Goal: Obtain resource: Obtain resource

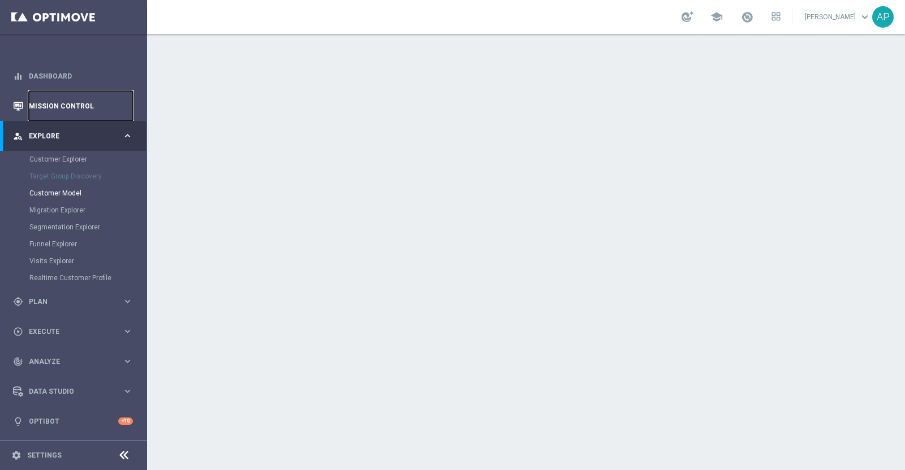
click at [71, 105] on link "Mission Control" at bounding box center [81, 106] width 104 height 30
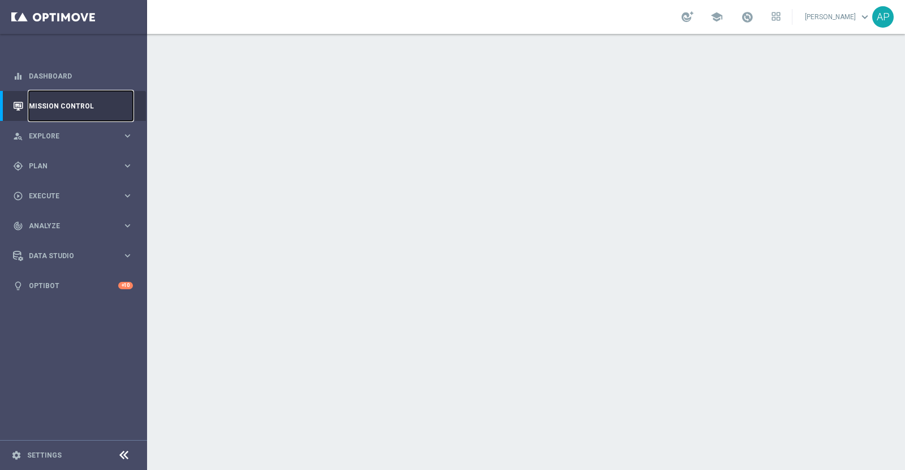
click at [71, 107] on link "Mission Control" at bounding box center [81, 106] width 104 height 30
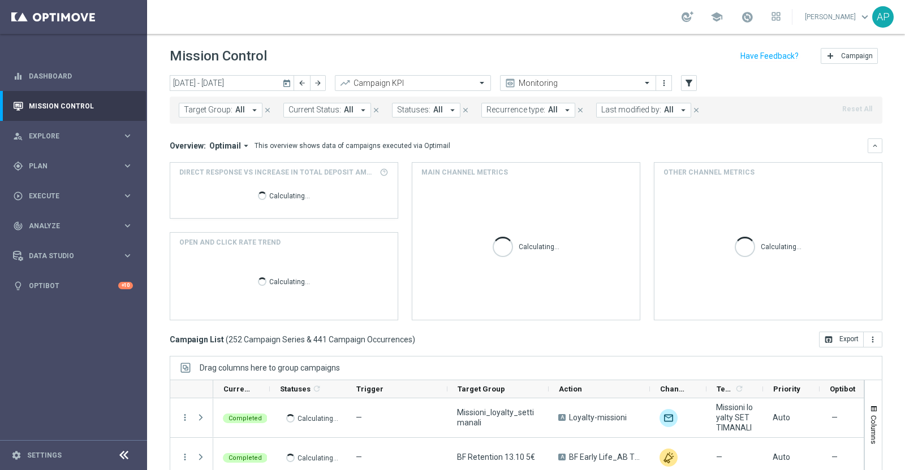
click at [288, 80] on icon "today" at bounding box center [287, 83] width 10 height 10
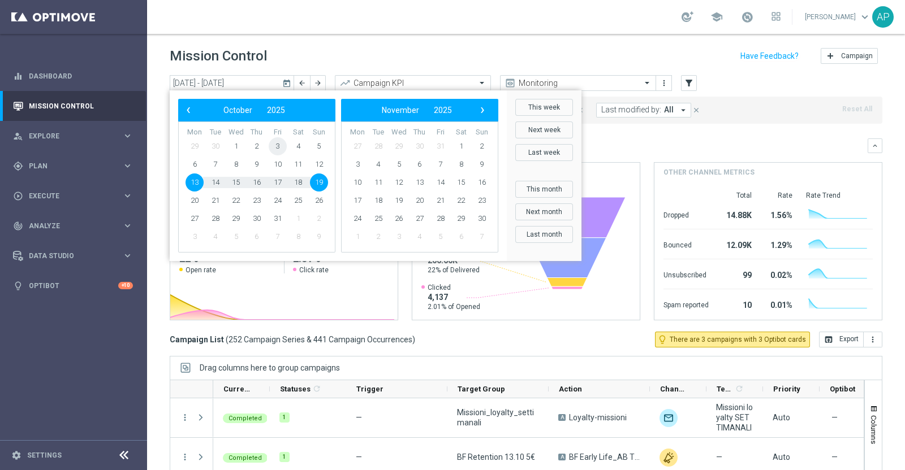
click at [279, 142] on span "3" at bounding box center [278, 146] width 18 height 18
type input "[DATE] - [DATE]"
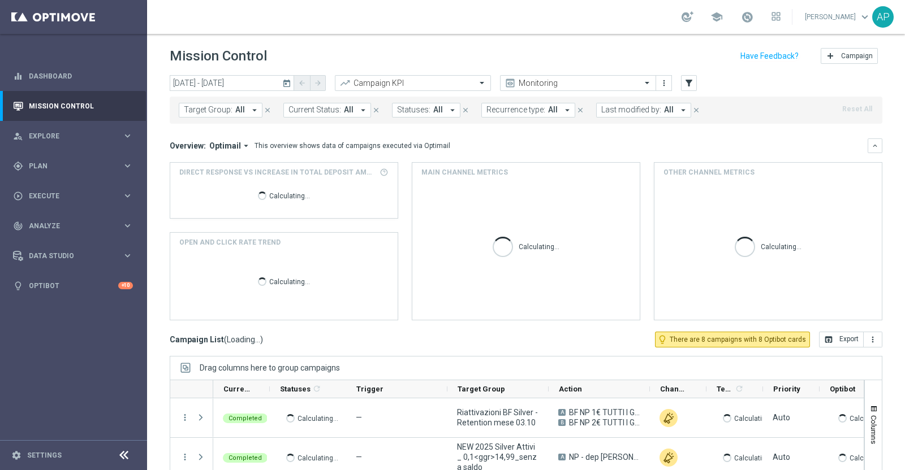
click at [613, 110] on span "Last modified by:" at bounding box center [631, 110] width 60 height 10
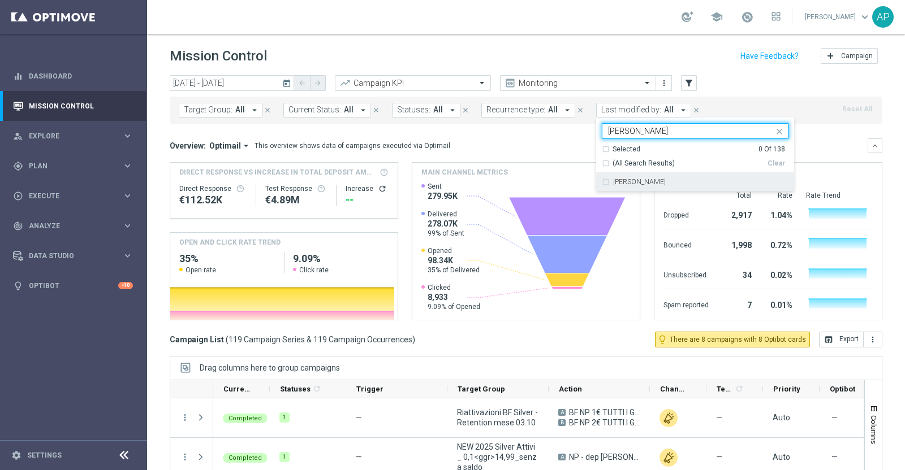
click at [633, 182] on label "Edoardo Ellena" at bounding box center [639, 182] width 53 height 7
type input "ellena"
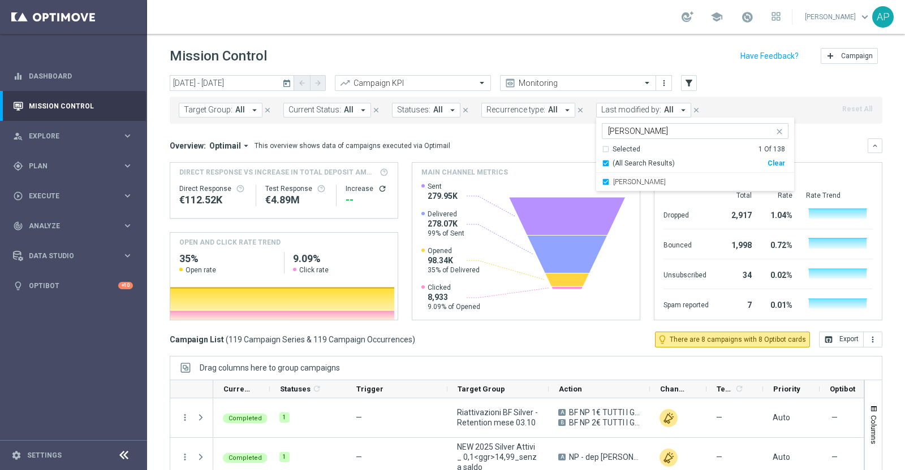
click at [631, 136] on input "ellena" at bounding box center [691, 132] width 166 height 10
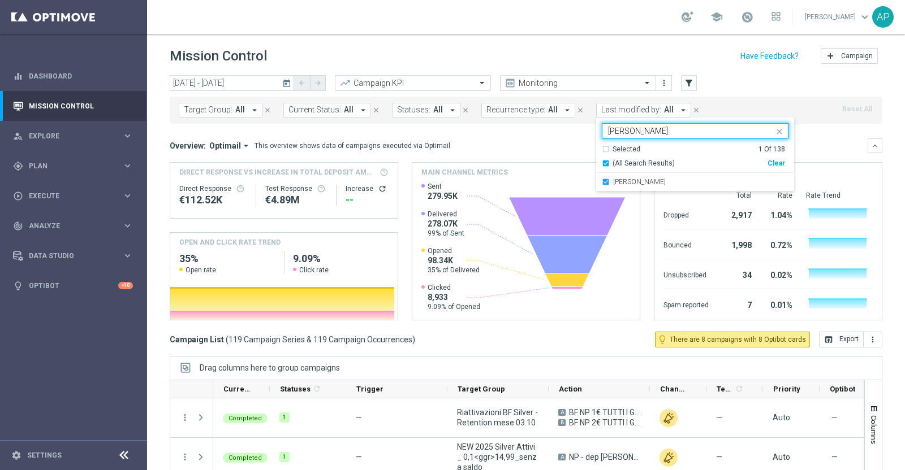
click at [723, 127] on icon "close" at bounding box center [779, 131] width 9 height 9
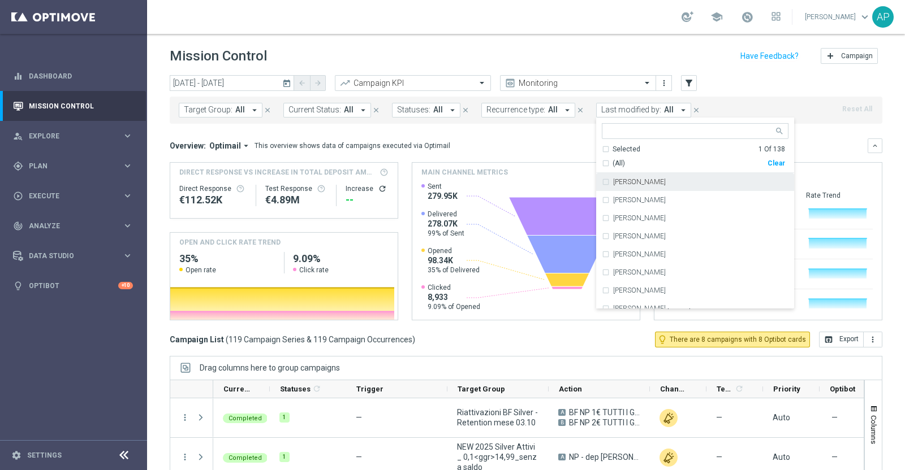
click at [641, 135] on input "text" at bounding box center [691, 132] width 166 height 10
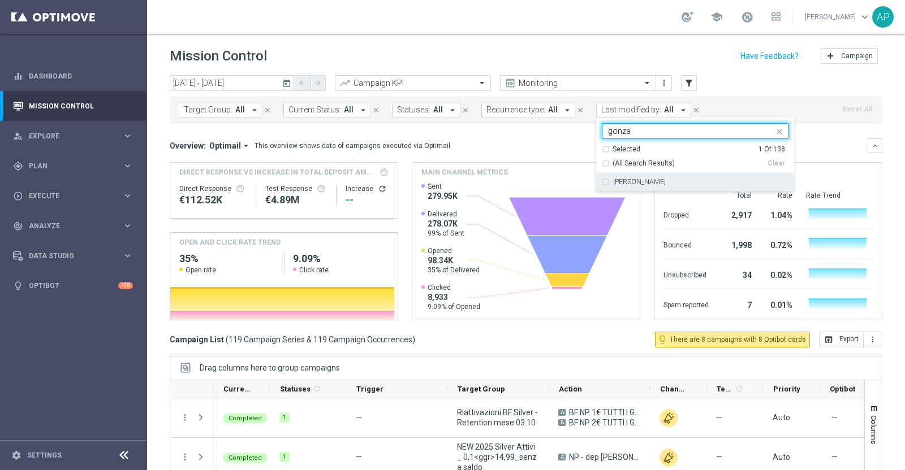
click at [637, 182] on label "Jennyffer Gonzalez" at bounding box center [639, 182] width 53 height 7
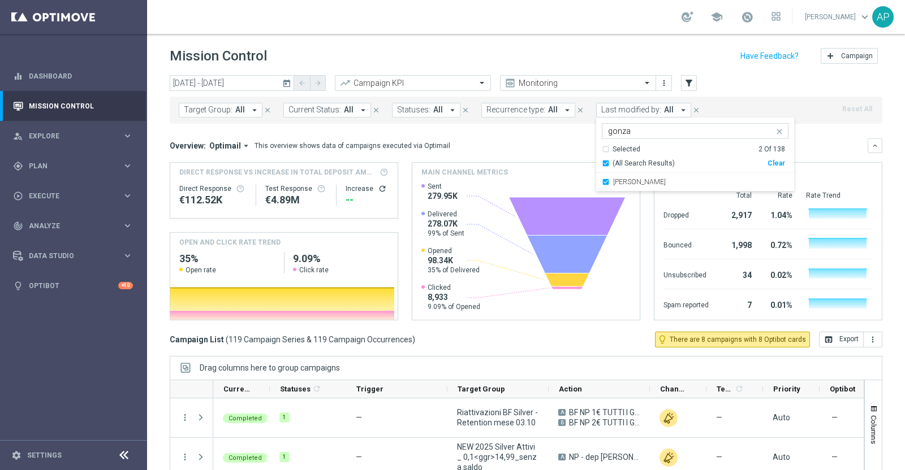
click at [642, 129] on input "gonza" at bounding box center [691, 132] width 166 height 10
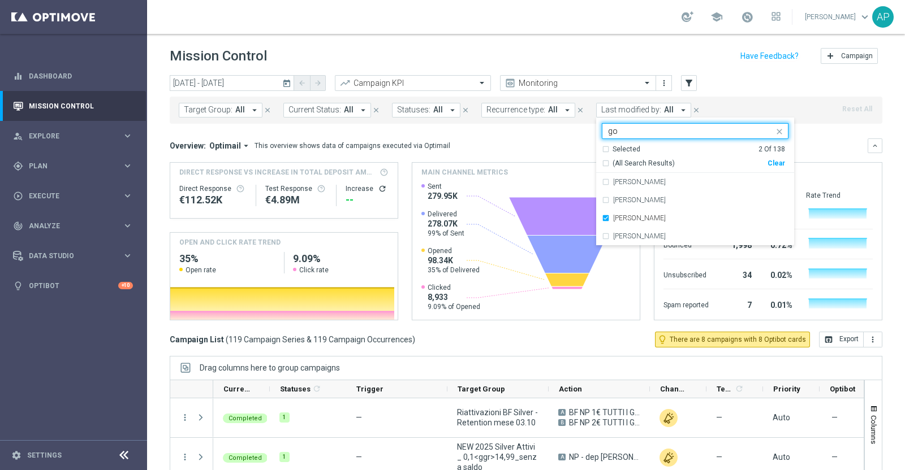
type input "g"
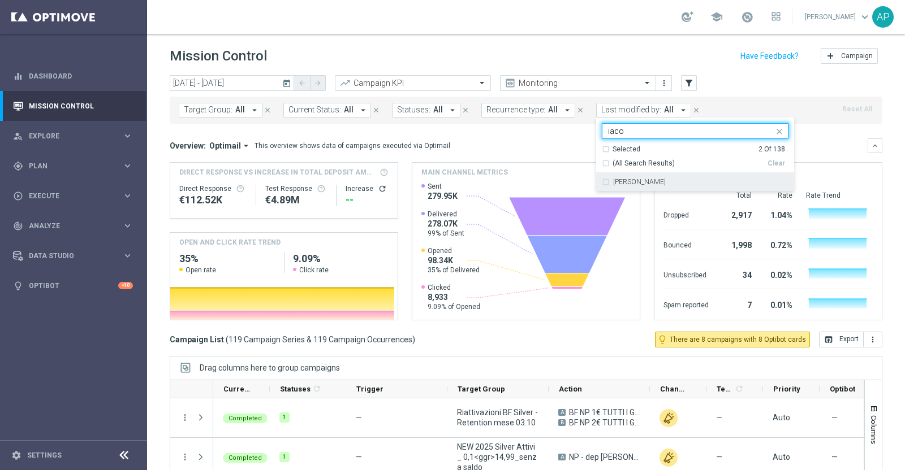
click at [628, 179] on label "Antonio Iacovone" at bounding box center [639, 182] width 53 height 7
type input "iaco"
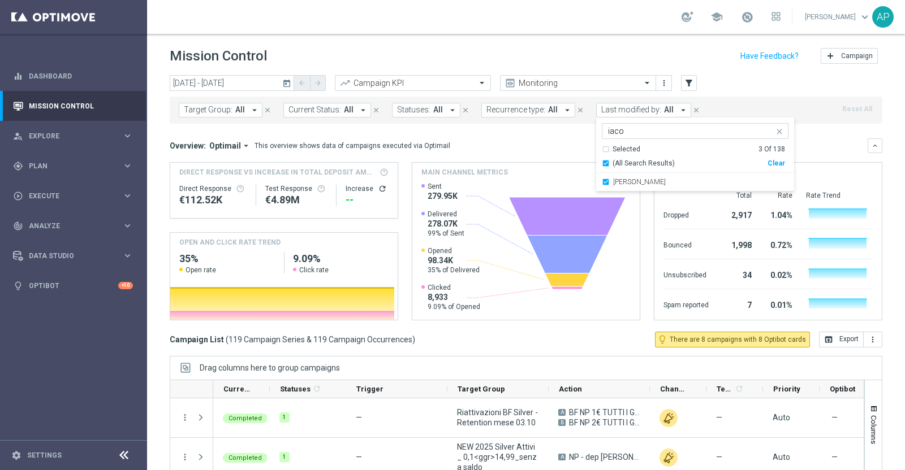
click at [723, 77] on div "today 03 Oct 2025 - 03 Oct 2025 arrow_back arrow_forward Campaign KPI trending_…" at bounding box center [526, 83] width 712 height 17
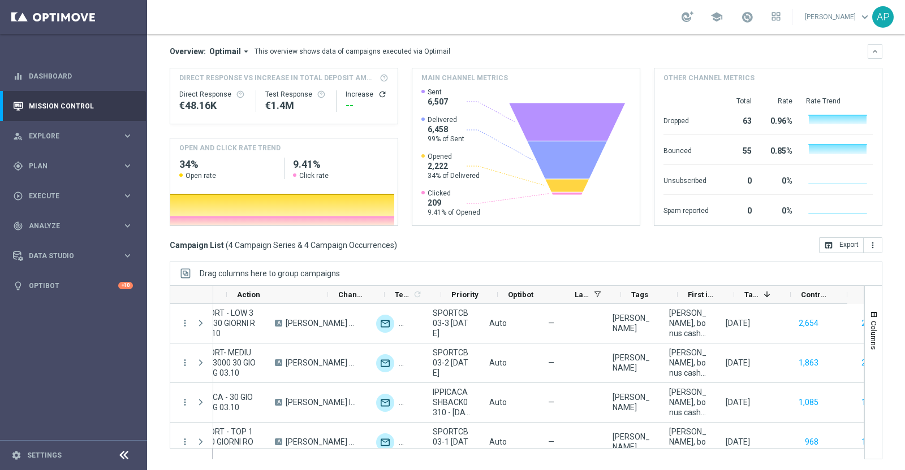
scroll to position [0, 325]
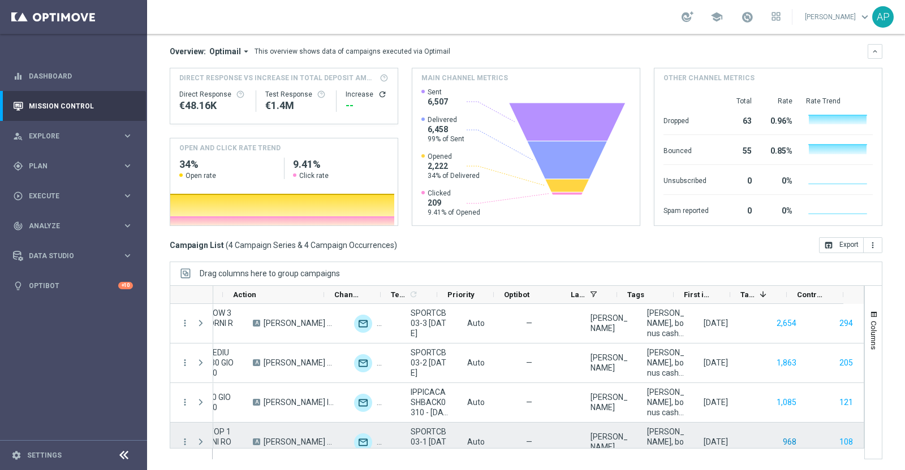
click at [723, 375] on div "968" at bounding box center [778, 442] width 57 height 39
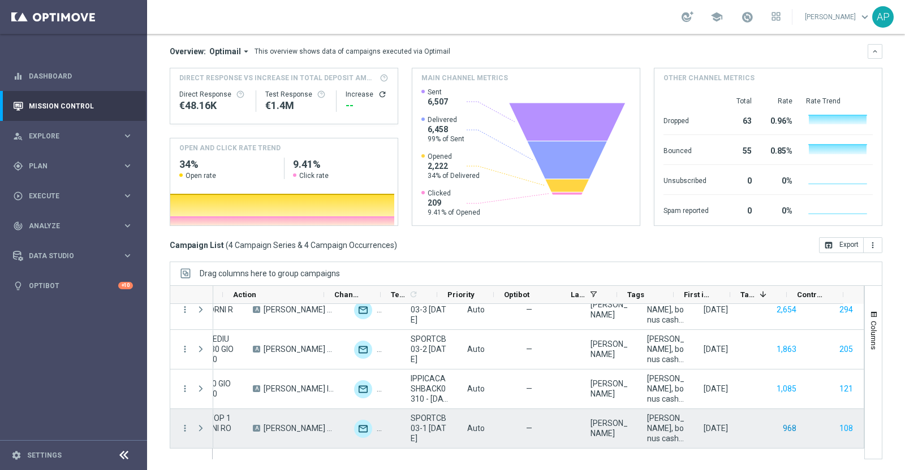
click at [723, 375] on button "968" at bounding box center [789, 429] width 16 height 14
click at [723, 375] on button "108" at bounding box center [846, 429] width 16 height 14
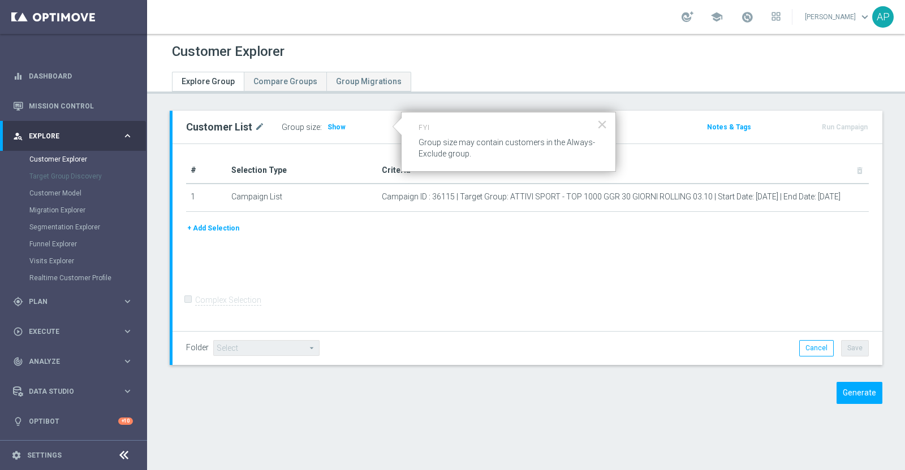
click at [330, 133] on div "Group size : Show" at bounding box center [338, 127] width 113 height 16
click at [330, 124] on span "Show" at bounding box center [336, 127] width 18 height 8
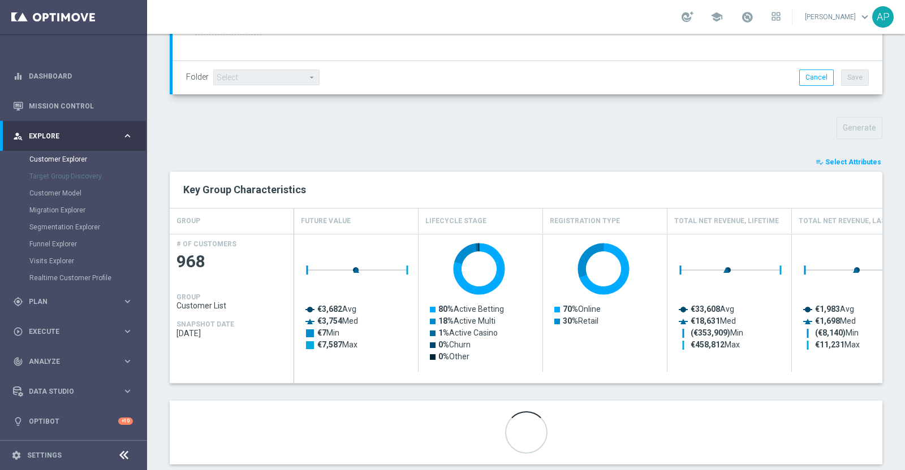
scroll to position [348, 0]
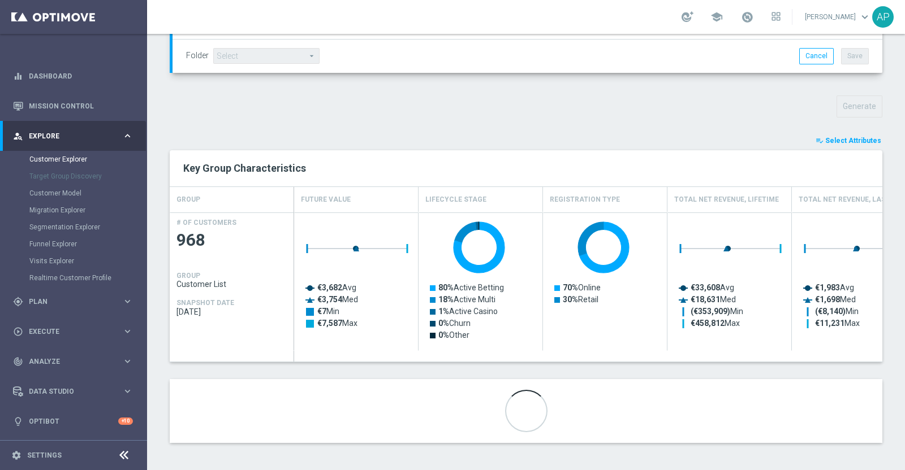
click at [838, 140] on span "Select Attributes" at bounding box center [853, 141] width 56 height 8
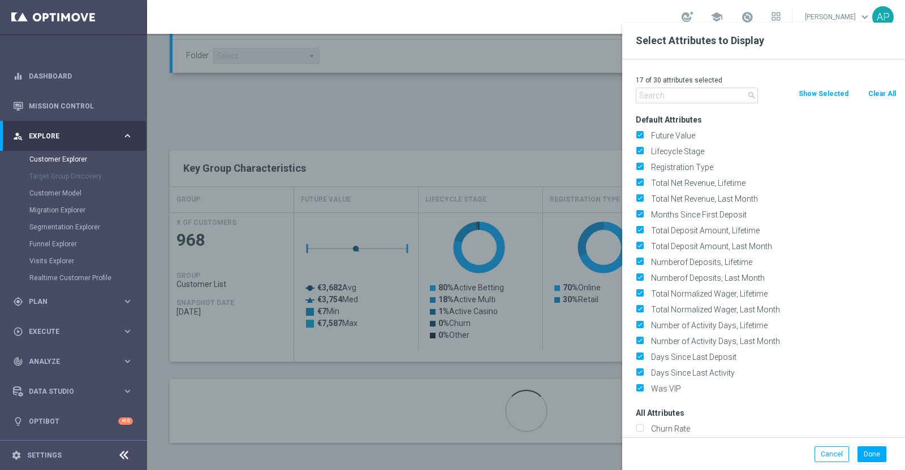
click at [877, 86] on div "17 of 30 attributes selected" at bounding box center [766, 80] width 278 height 15
click at [874, 100] on div "search Clear All Show Selected" at bounding box center [766, 96] width 278 height 16
click at [875, 92] on button "Clear All" at bounding box center [882, 94] width 30 height 12
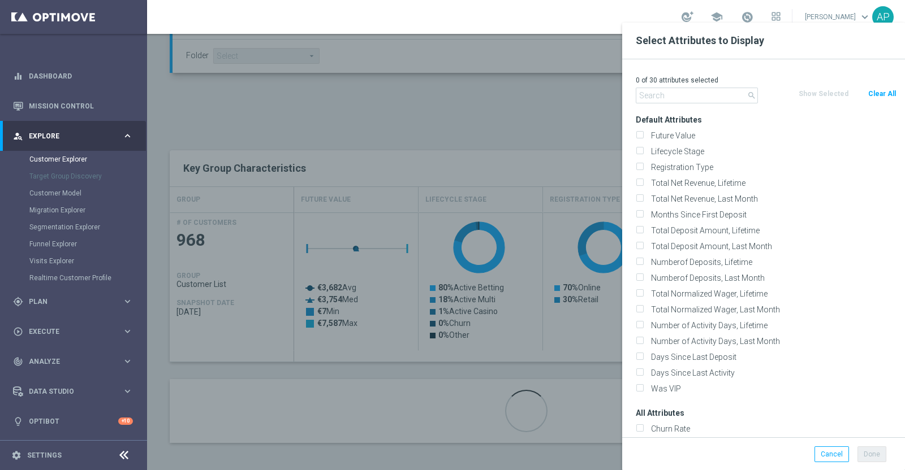
checkbox input "false"
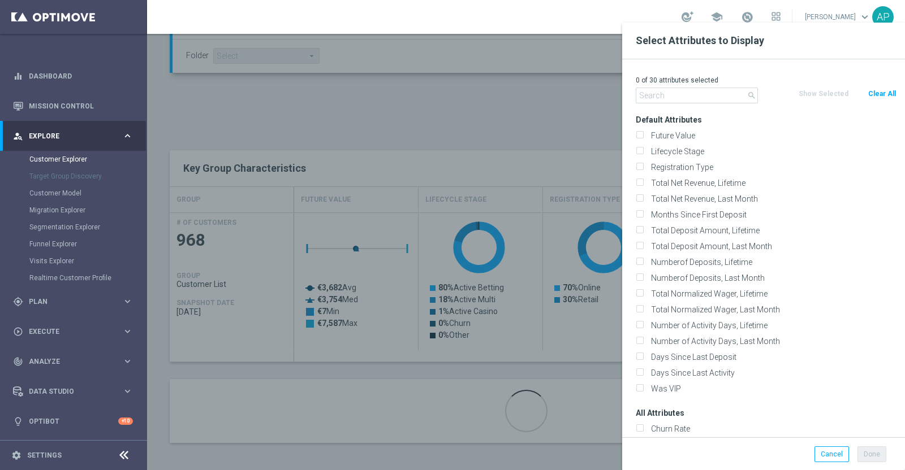
checkbox input "false"
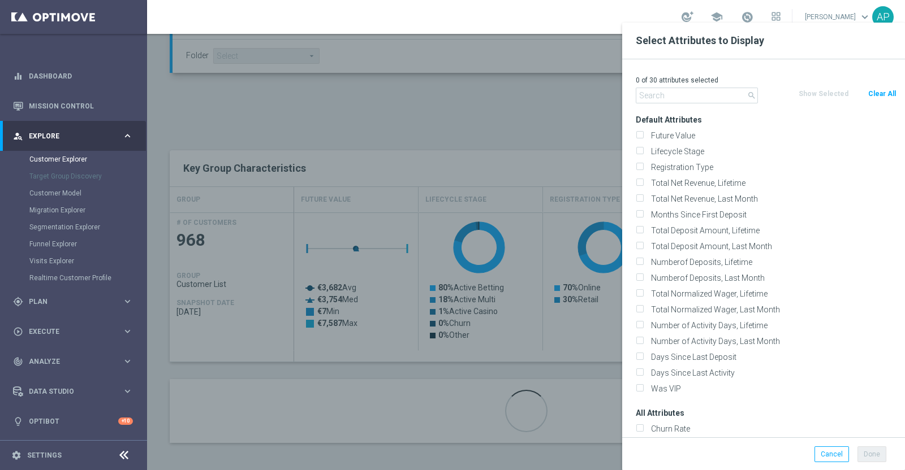
checkbox input "false"
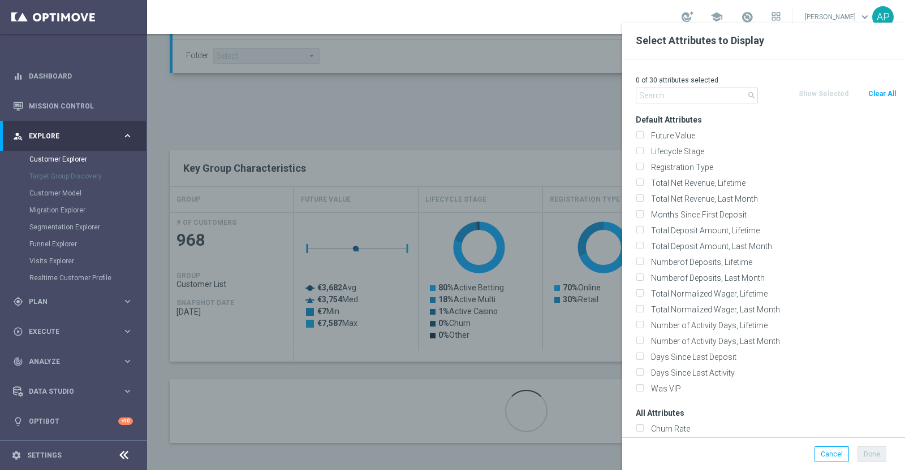
checkbox input "false"
click at [688, 91] on input "text" at bounding box center [696, 96] width 122 height 16
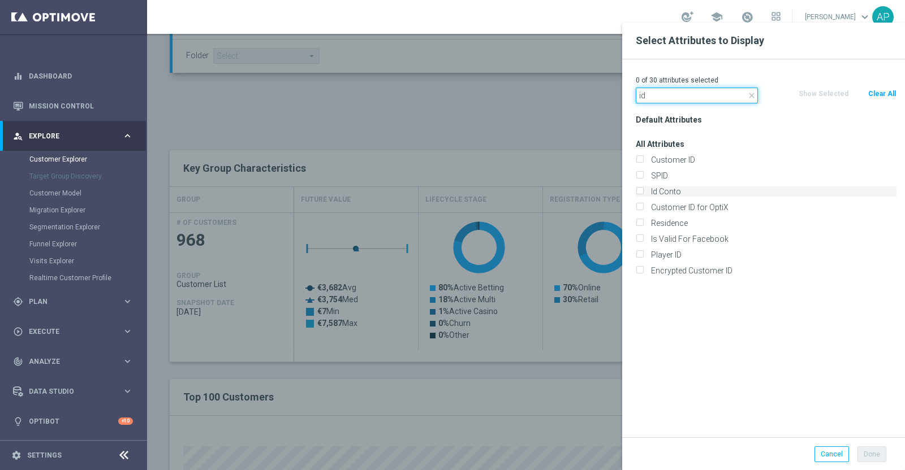
type input "id"
click at [669, 195] on label "Id Conto" at bounding box center [771, 192] width 249 height 10
click at [643, 195] on input "Id Conto" at bounding box center [638, 192] width 7 height 7
checkbox input "true"
click at [866, 456] on button "Done" at bounding box center [871, 455] width 29 height 16
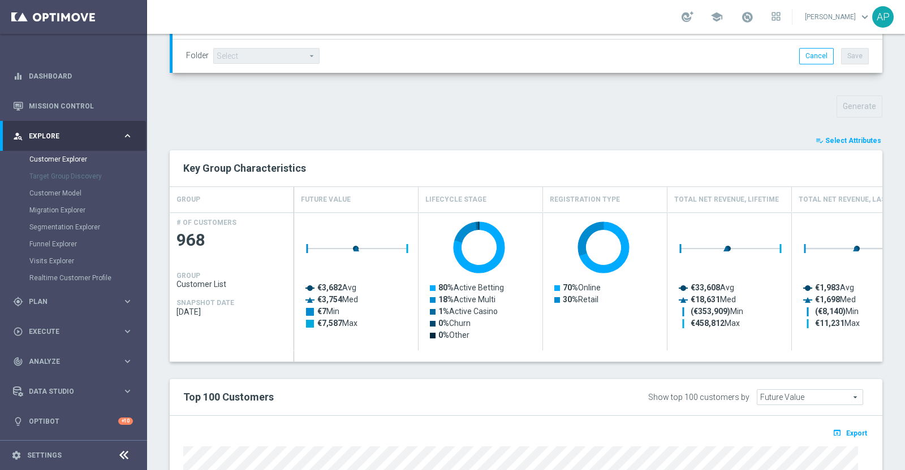
type input "Search"
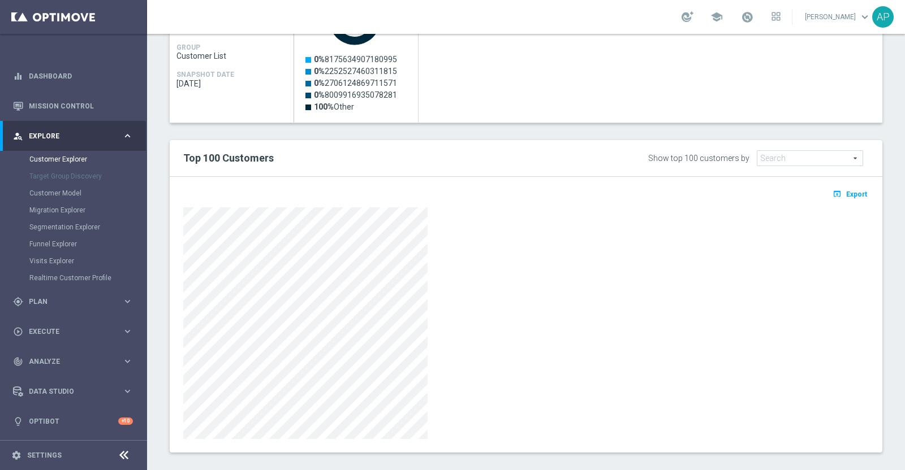
scroll to position [585, 0]
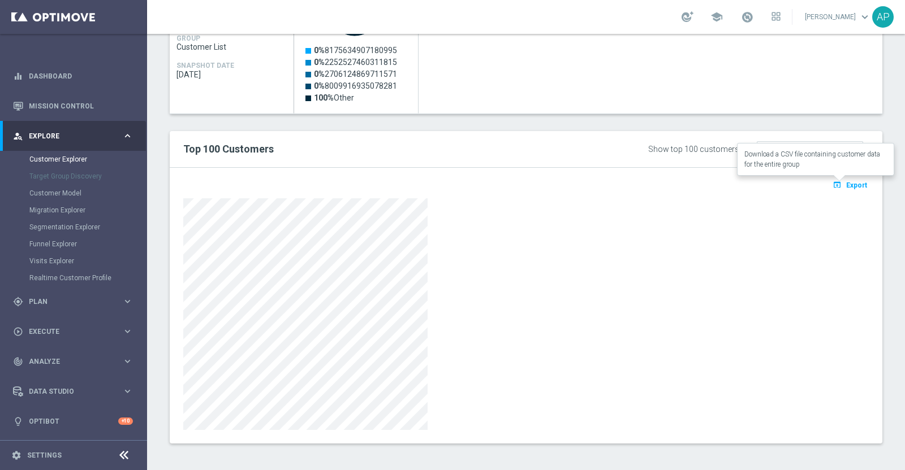
click at [835, 183] on button "open_in_browser Export" at bounding box center [850, 185] width 38 height 15
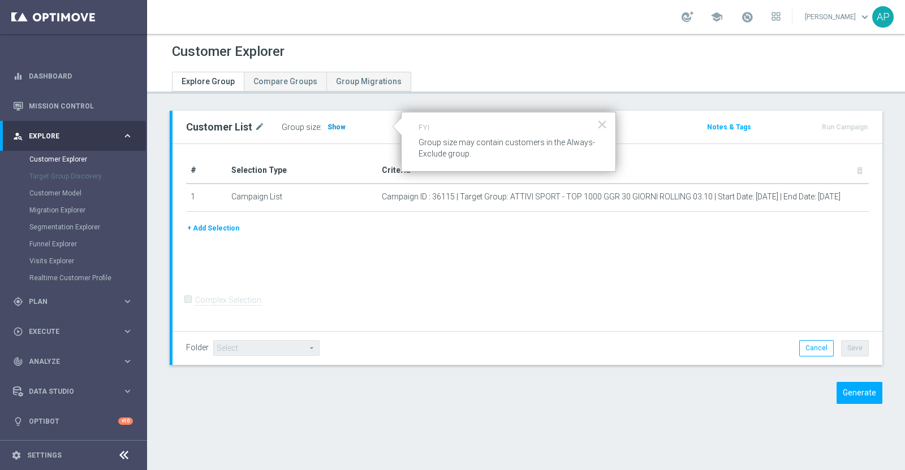
click at [332, 125] on span "Show" at bounding box center [336, 127] width 18 height 8
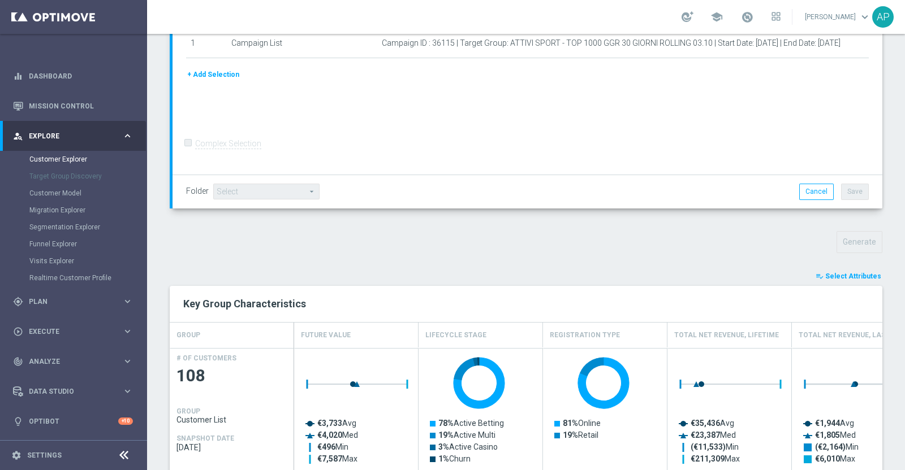
scroll to position [282, 0]
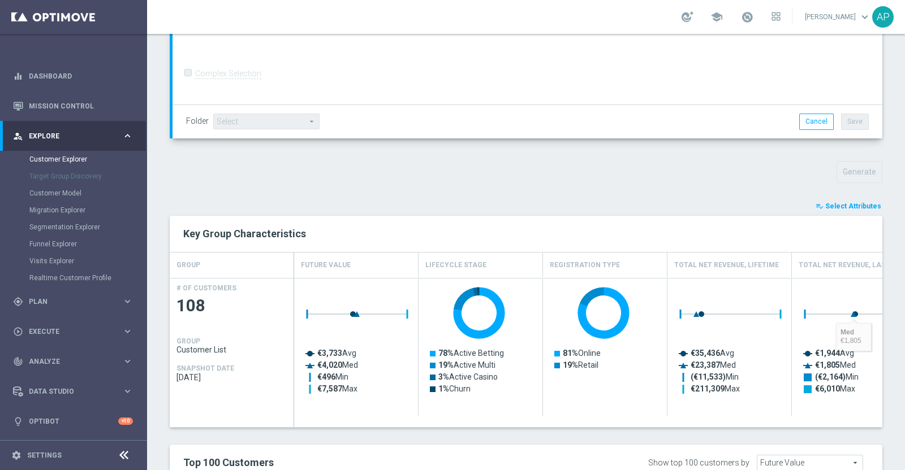
click at [849, 202] on span "Select Attributes" at bounding box center [853, 206] width 56 height 8
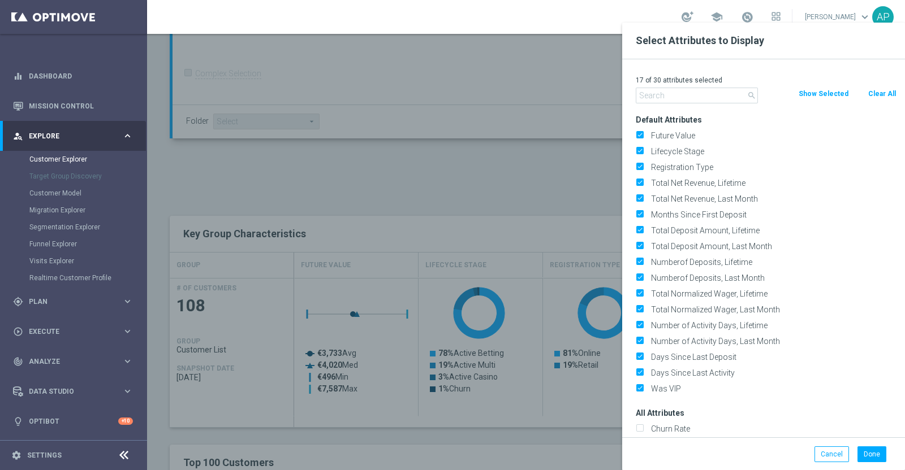
click at [882, 91] on button "Clear All" at bounding box center [882, 94] width 30 height 12
checkbox input "false"
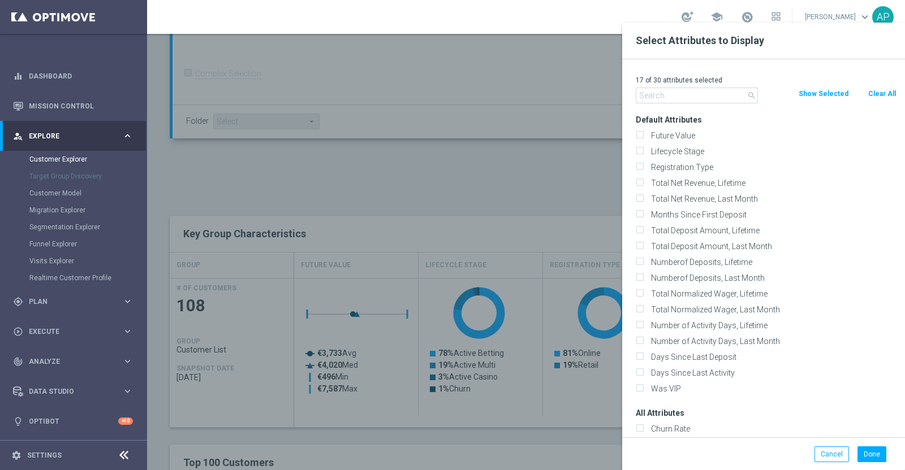
checkbox input "false"
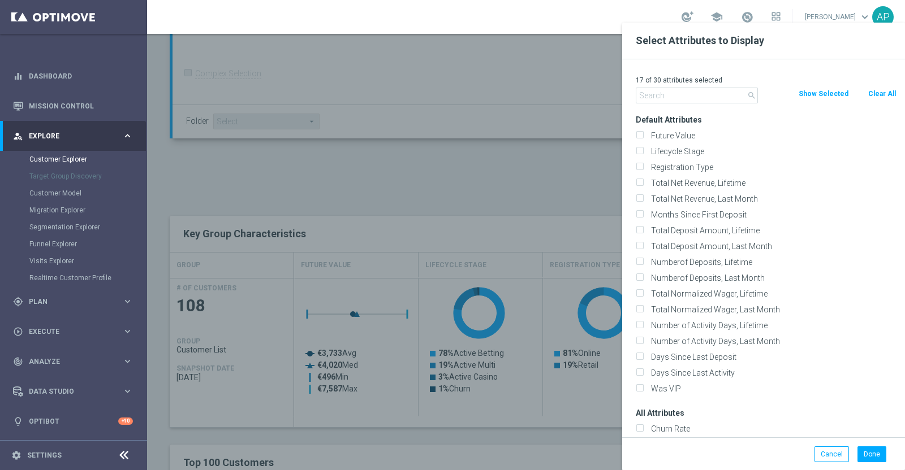
checkbox input "false"
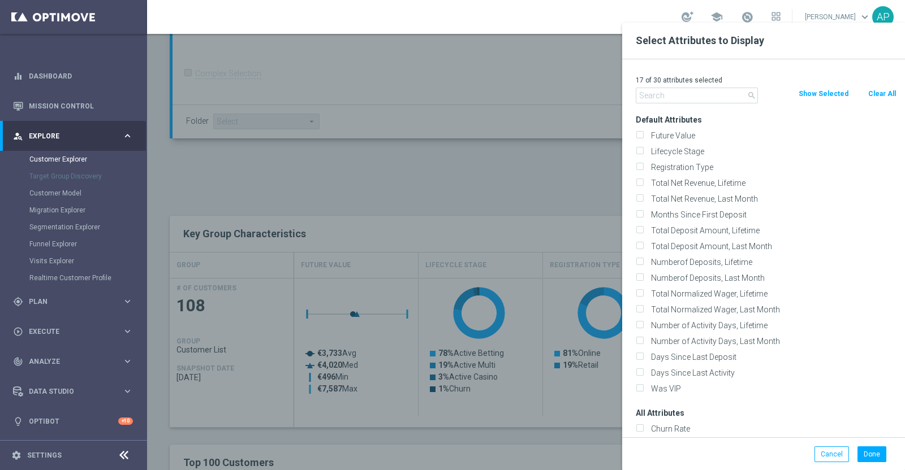
checkbox input "false"
click at [684, 89] on input "text" at bounding box center [696, 96] width 122 height 16
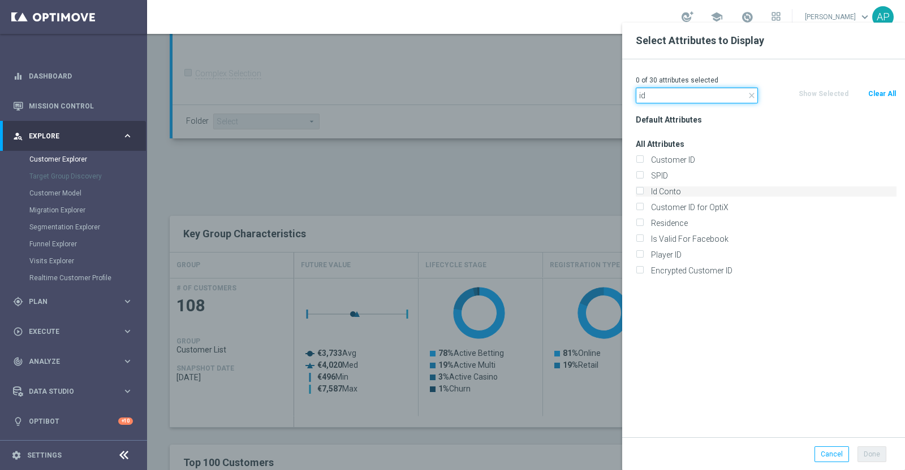
type input "id"
click at [645, 191] on div "Id Conto" at bounding box center [765, 192] width 261 height 10
click at [641, 189] on input "Id Conto" at bounding box center [638, 192] width 7 height 7
checkbox input "true"
click at [869, 445] on div "Done Cancel" at bounding box center [763, 454] width 283 height 33
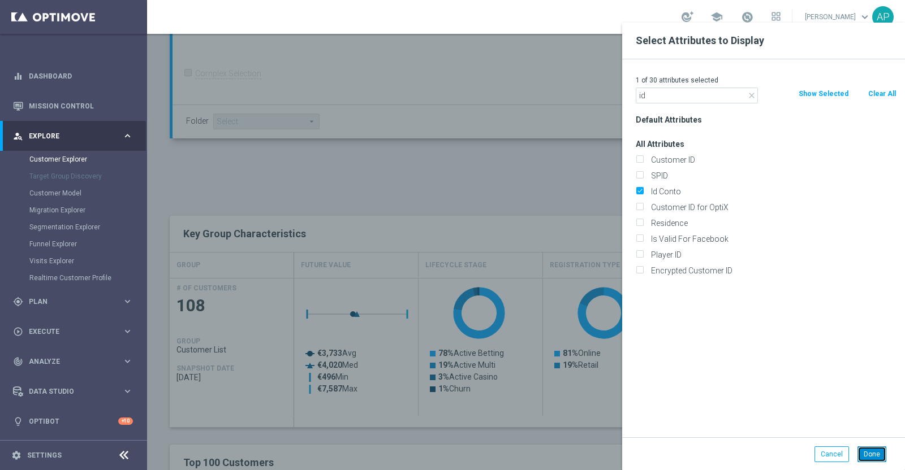
click at [870, 447] on button "Done" at bounding box center [871, 455] width 29 height 16
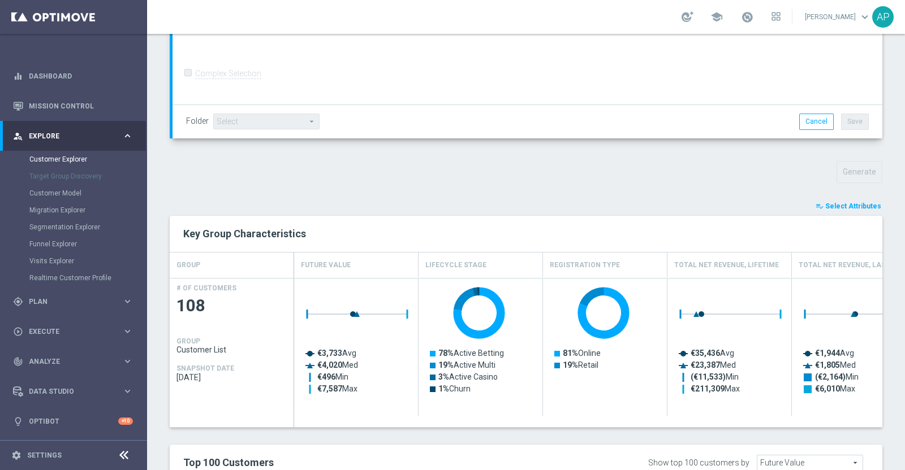
type input "Search"
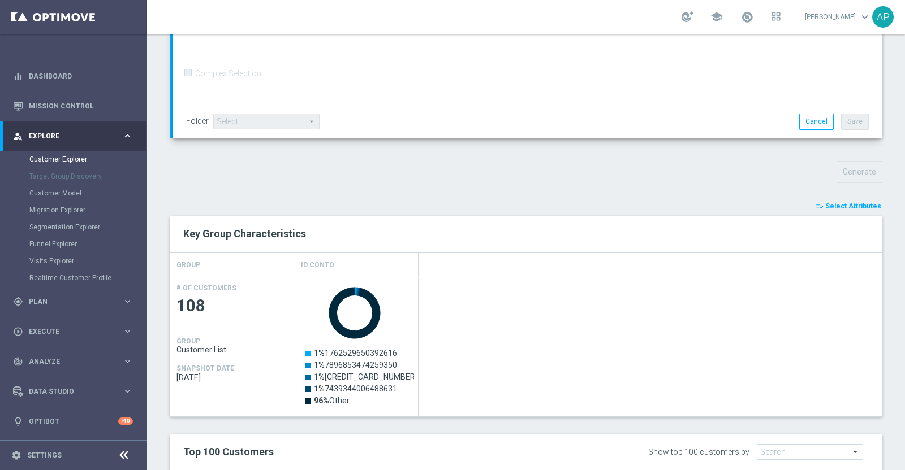
click at [837, 207] on span "Select Attributes" at bounding box center [853, 206] width 56 height 8
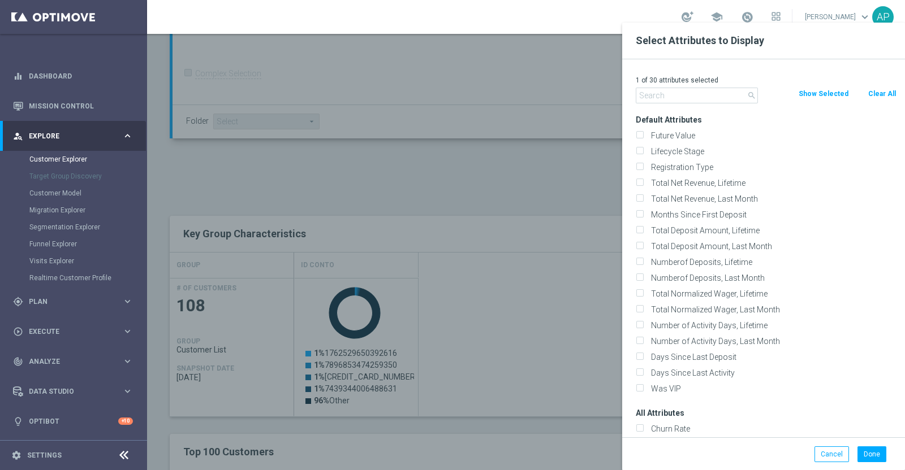
click at [554, 134] on div at bounding box center [599, 258] width 905 height 470
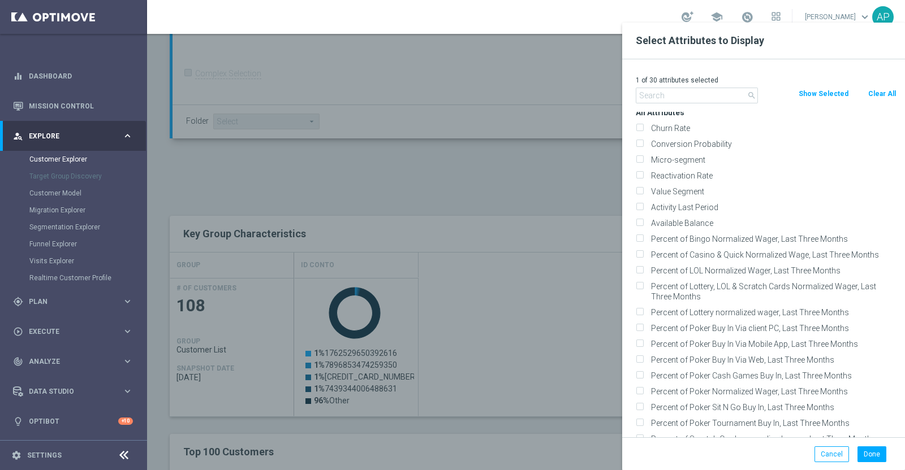
scroll to position [353, 0]
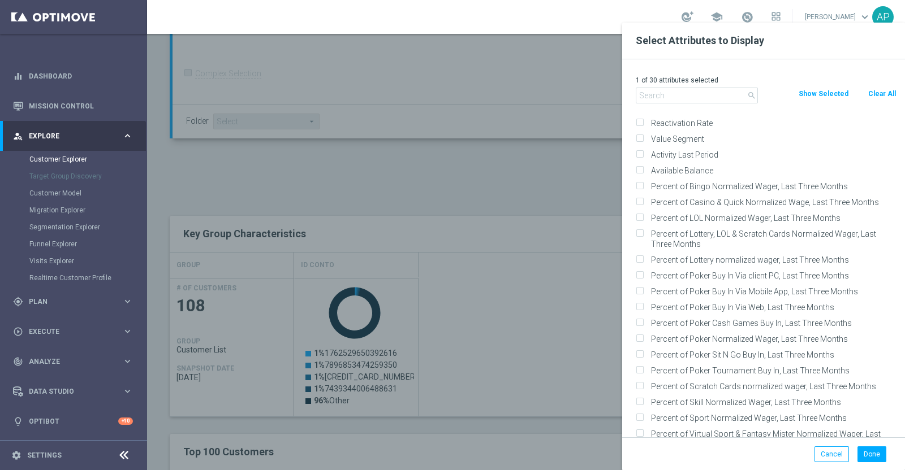
click at [393, 254] on div at bounding box center [599, 258] width 905 height 470
drag, startPoint x: 510, startPoint y: 131, endPoint x: 530, endPoint y: 136, distance: 21.0
click at [512, 135] on div at bounding box center [599, 258] width 905 height 470
click at [871, 450] on button "Done" at bounding box center [871, 455] width 29 height 16
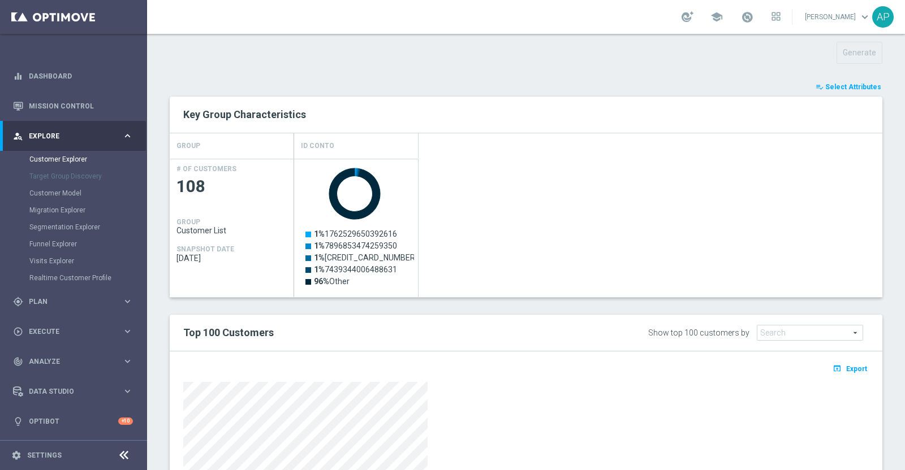
scroll to position [494, 0]
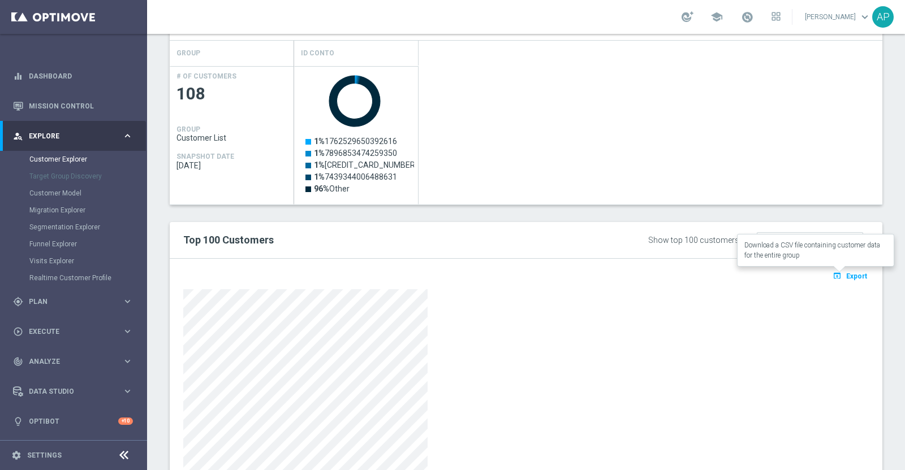
click at [846, 275] on span "Export" at bounding box center [856, 277] width 21 height 8
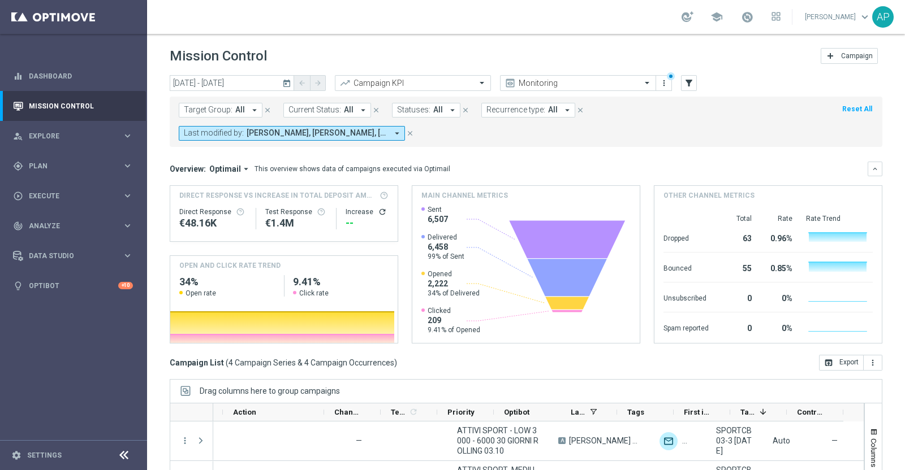
scroll to position [0, 325]
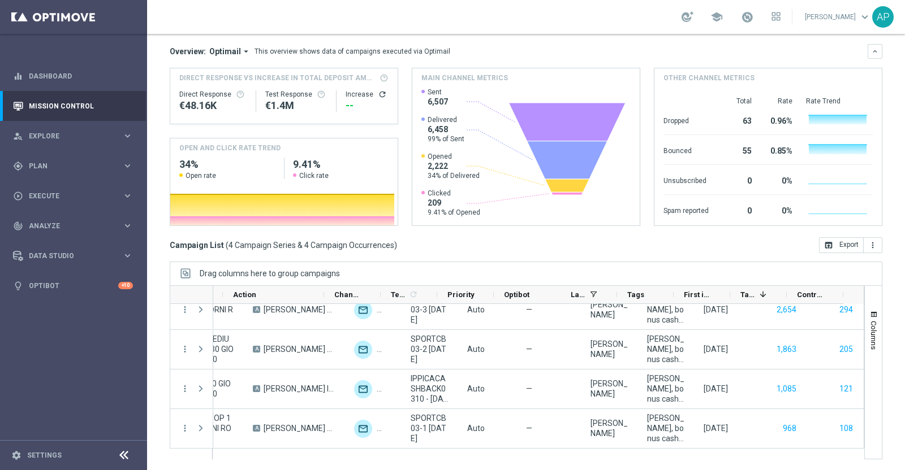
click at [470, 4] on div "school [PERSON_NAME] keyboard_arrow_down AP" at bounding box center [526, 17] width 758 height 34
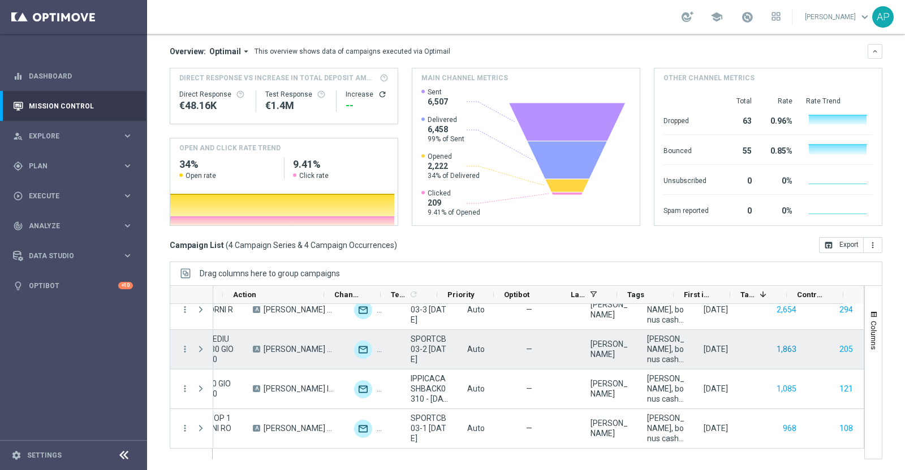
click at [775, 349] on button "1,863" at bounding box center [786, 350] width 22 height 14
click at [838, 345] on button "205" at bounding box center [846, 350] width 16 height 14
click at [775, 344] on button "1,863" at bounding box center [786, 350] width 22 height 14
click at [838, 349] on button "205" at bounding box center [846, 350] width 16 height 14
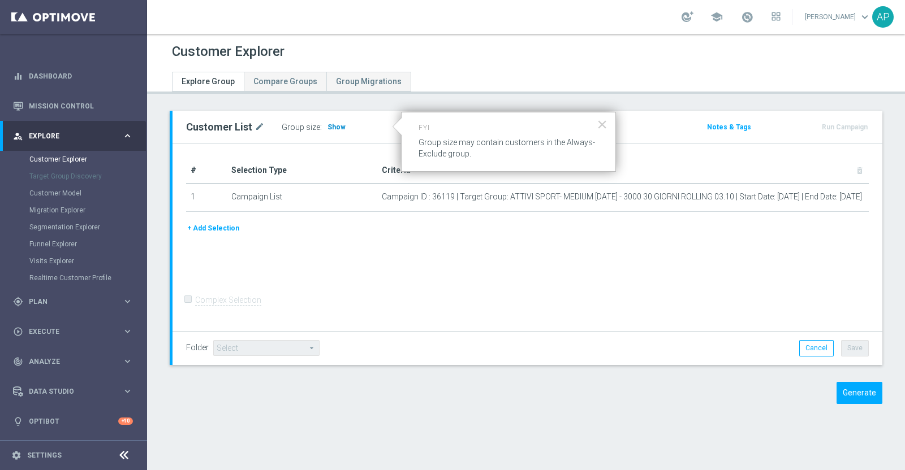
click at [328, 123] on span "Show" at bounding box center [336, 127] width 18 height 8
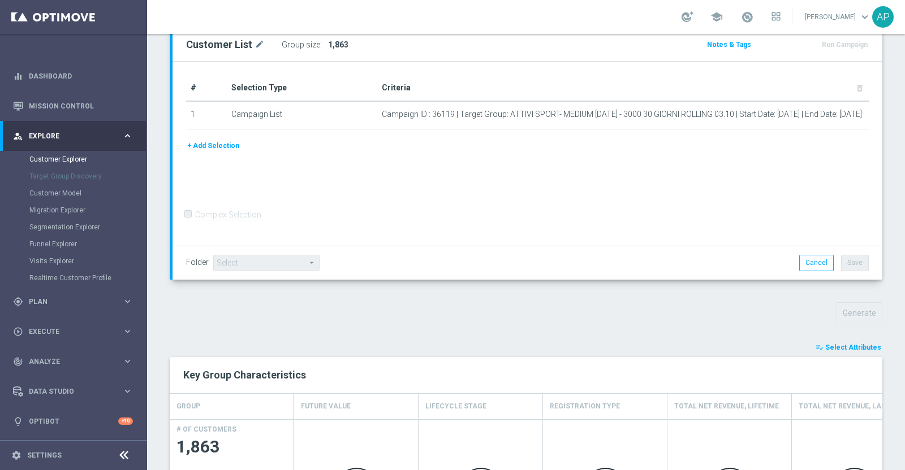
scroll to position [212, 0]
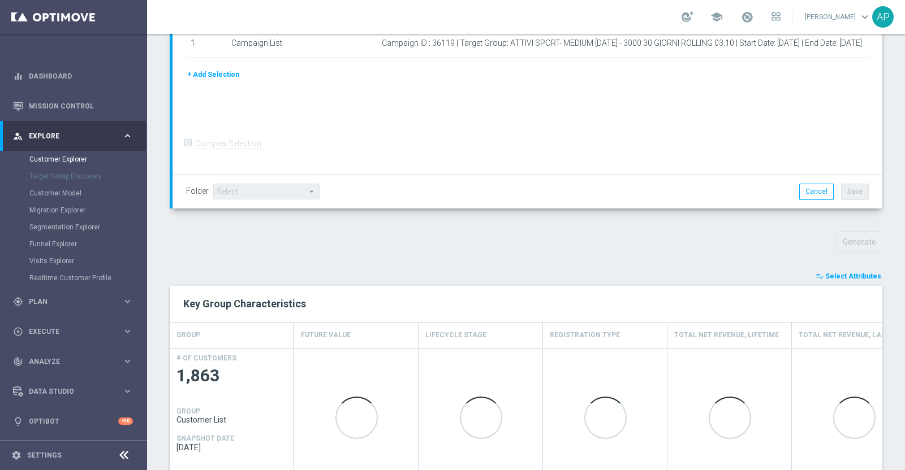
click at [723, 275] on span "Select Attributes" at bounding box center [853, 277] width 56 height 8
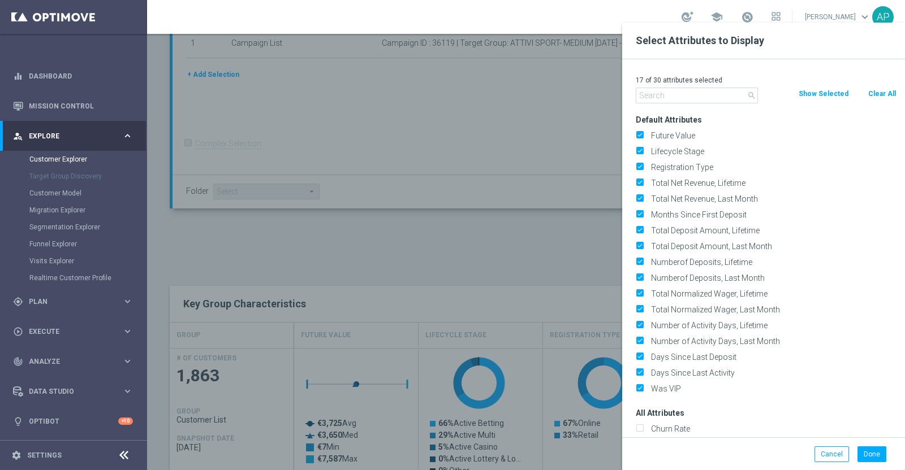
click at [723, 85] on div "17 of 30 attributes selected" at bounding box center [766, 80] width 278 height 15
click at [723, 97] on button "Clear All" at bounding box center [882, 94] width 30 height 12
checkbox input "false"
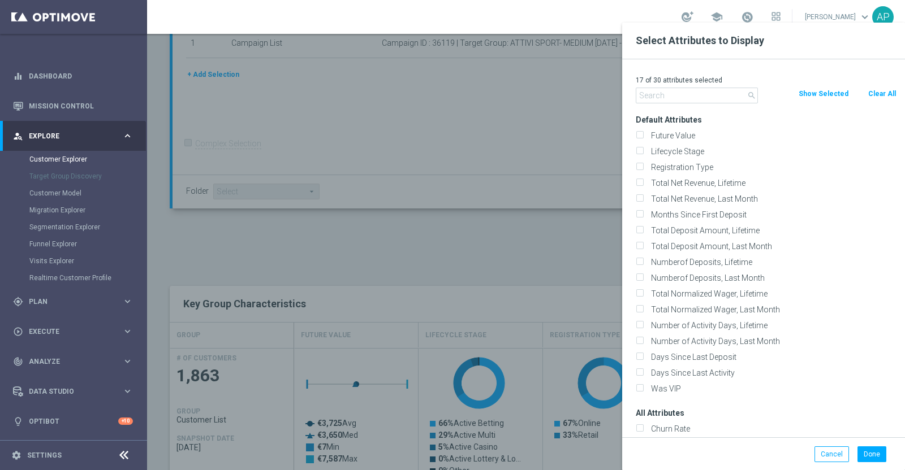
checkbox input "false"
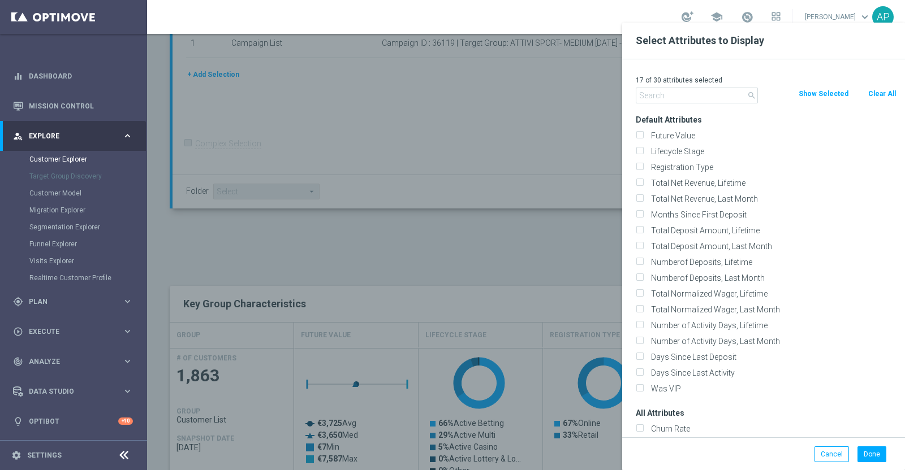
checkbox input "false"
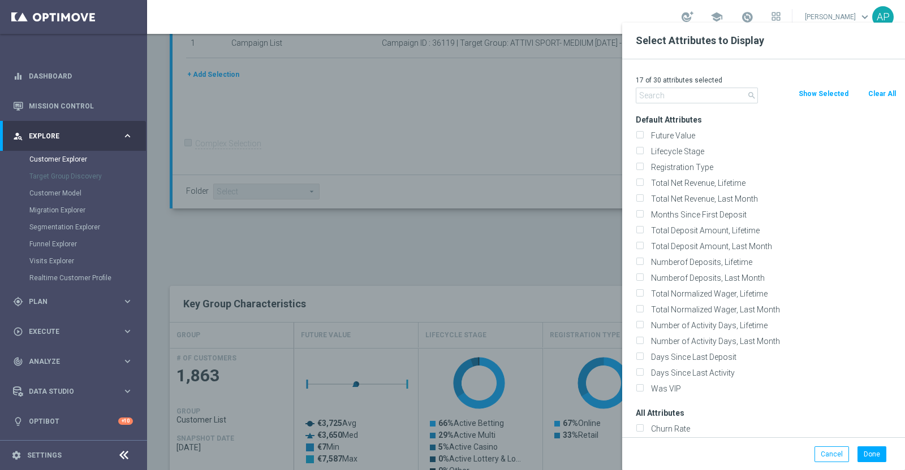
checkbox input "false"
click at [699, 93] on input "text" at bounding box center [696, 96] width 122 height 16
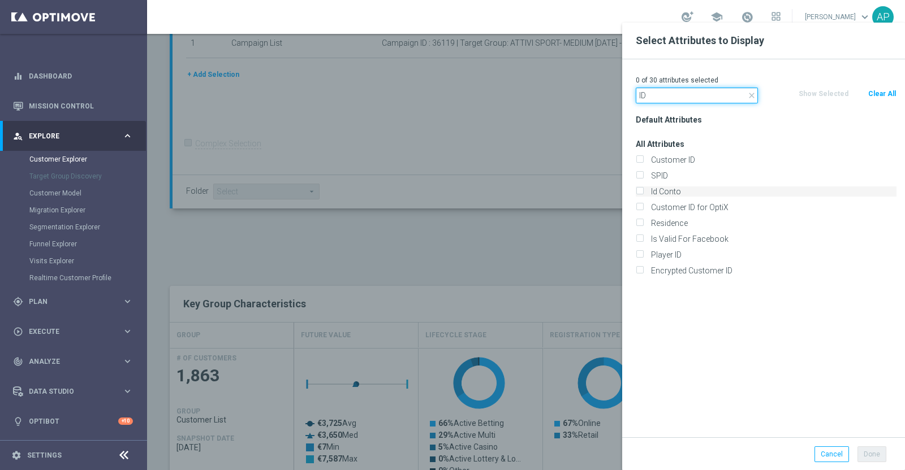
type input "ID"
click at [684, 187] on label "Id Conto" at bounding box center [771, 192] width 249 height 10
click at [643, 189] on input "Id Conto" at bounding box center [638, 192] width 7 height 7
checkbox input "true"
click at [723, 375] on button "Done" at bounding box center [871, 455] width 29 height 16
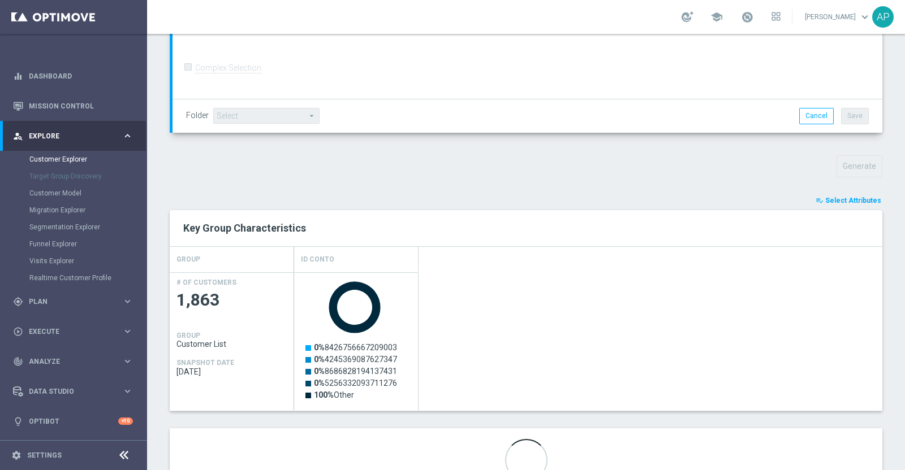
scroll to position [336, 0]
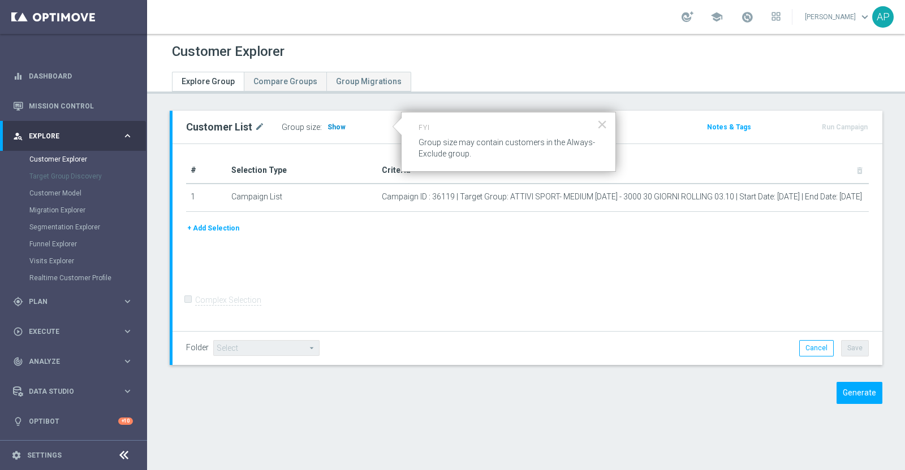
click at [332, 128] on span "Show" at bounding box center [336, 127] width 18 height 8
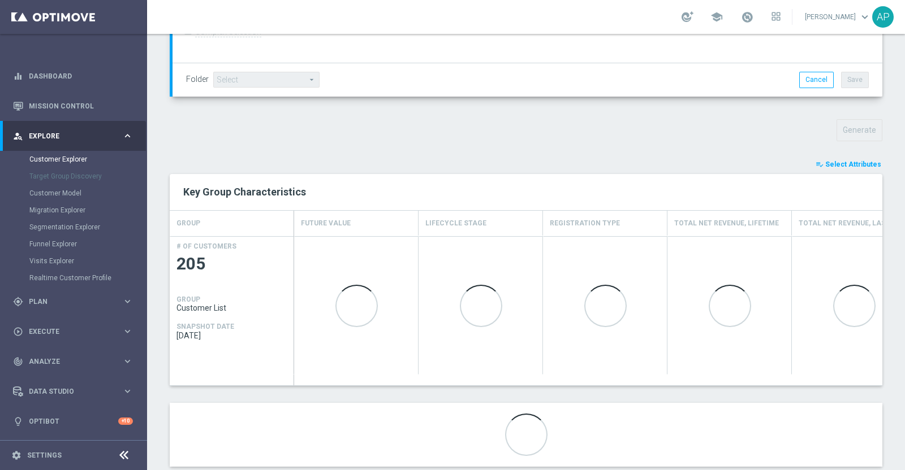
scroll to position [348, 0]
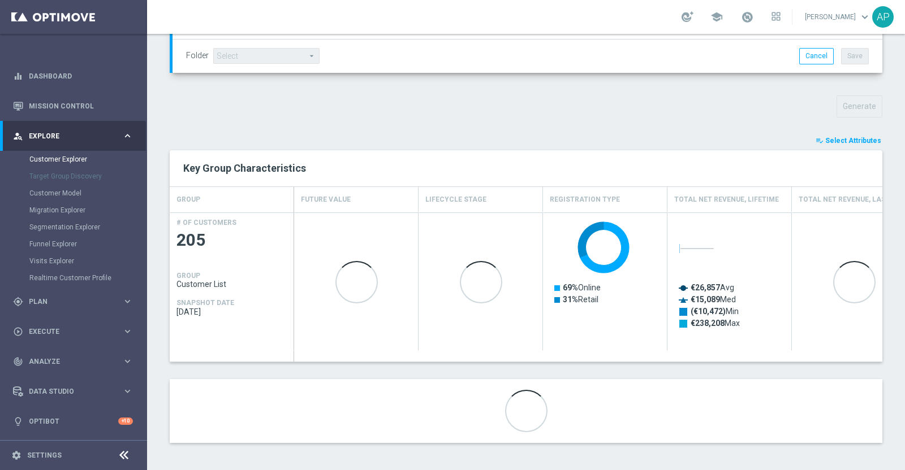
click at [842, 137] on span "Select Attributes" at bounding box center [853, 141] width 56 height 8
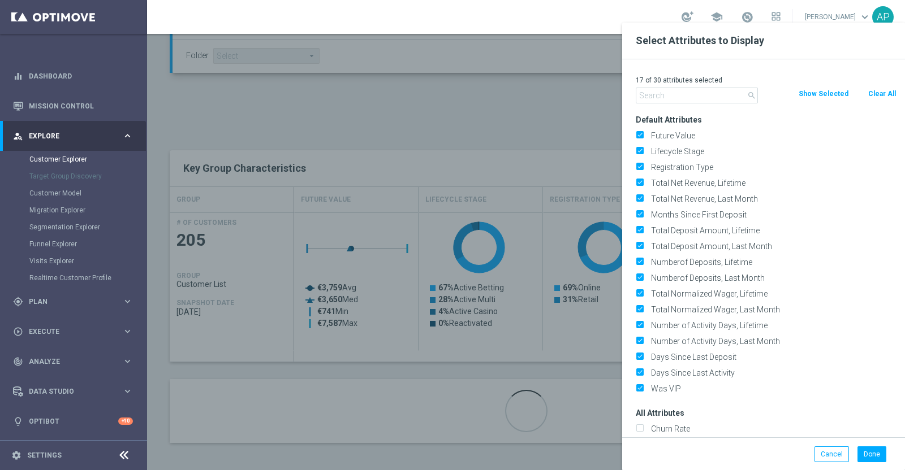
click at [882, 91] on button "Clear All" at bounding box center [882, 94] width 30 height 12
checkbox input "false"
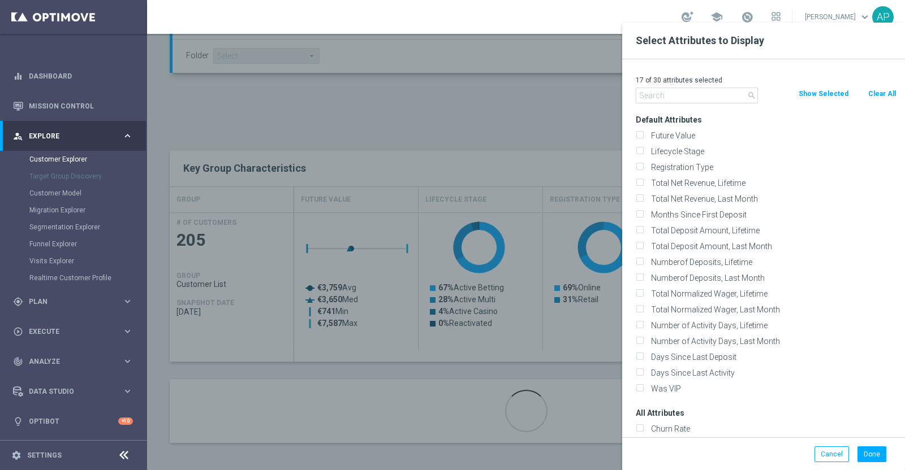
checkbox input "false"
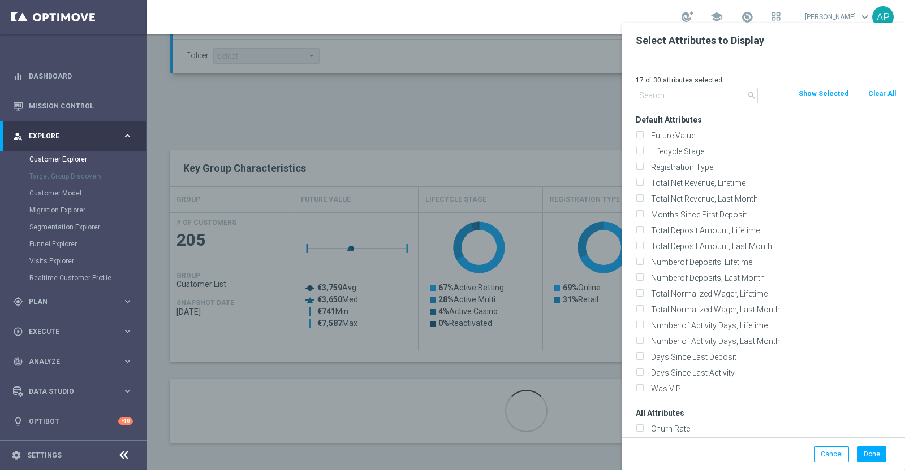
checkbox input "false"
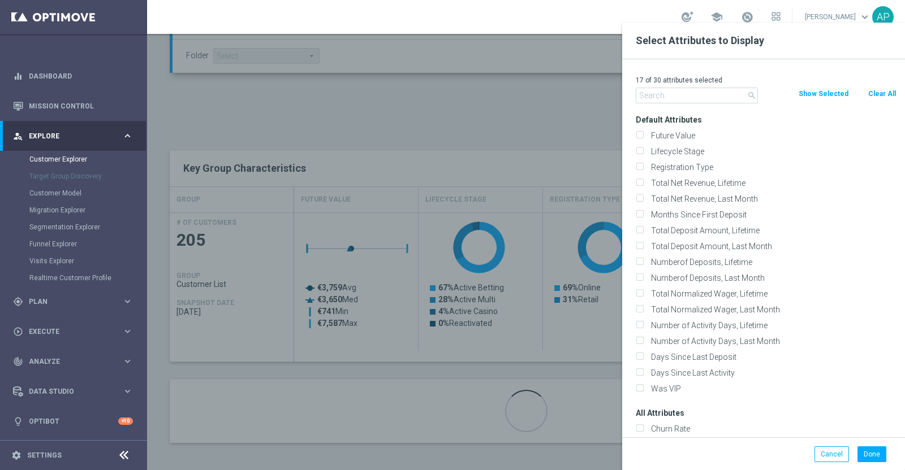
checkbox input "false"
click at [669, 98] on input "text" at bounding box center [696, 96] width 122 height 16
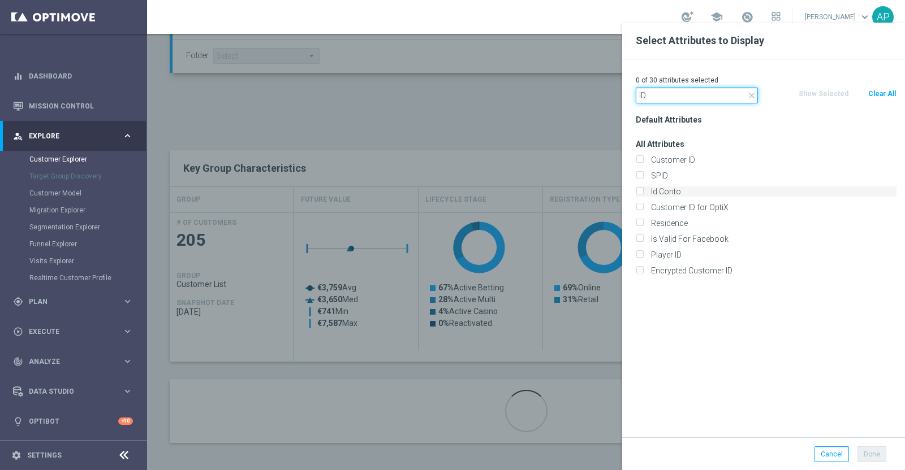
type input "ID"
click at [663, 188] on label "Id Conto" at bounding box center [771, 192] width 249 height 10
click at [643, 189] on input "Id Conto" at bounding box center [638, 192] width 7 height 7
checkbox input "true"
click at [879, 451] on button "Done" at bounding box center [871, 455] width 29 height 16
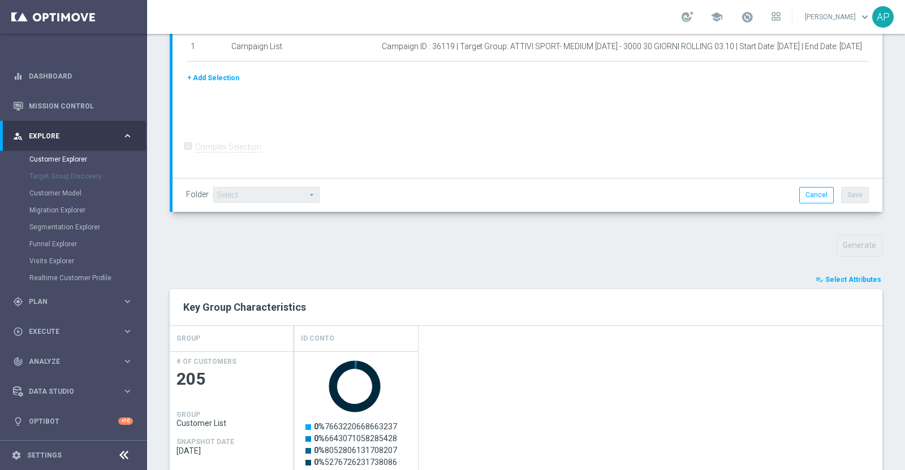
scroll to position [336, 0]
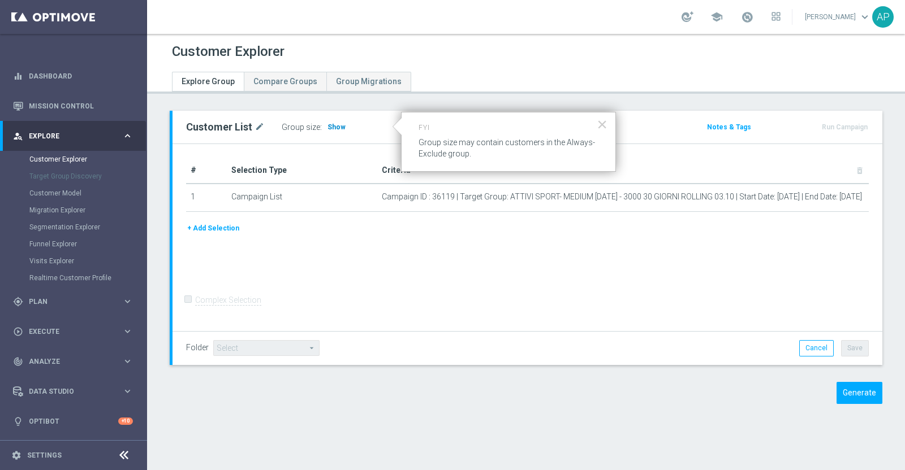
click at [331, 123] on span "Show" at bounding box center [336, 127] width 18 height 8
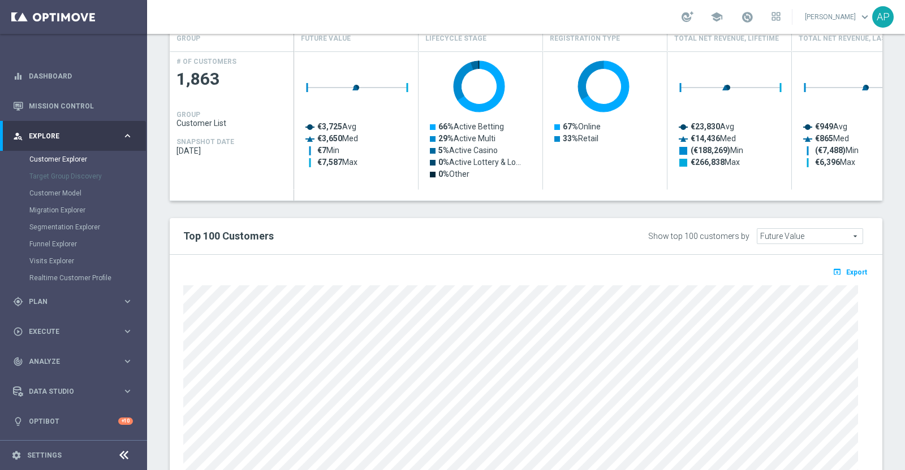
scroll to position [596, 0]
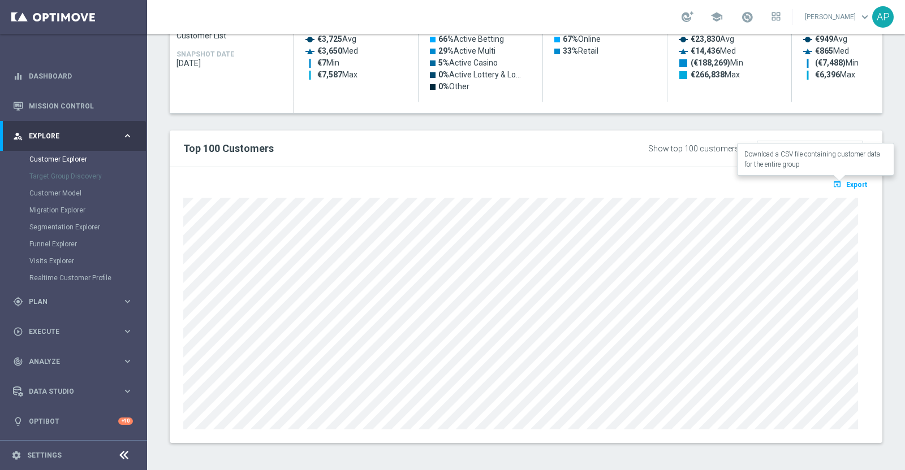
click at [851, 181] on span "Export" at bounding box center [856, 185] width 21 height 8
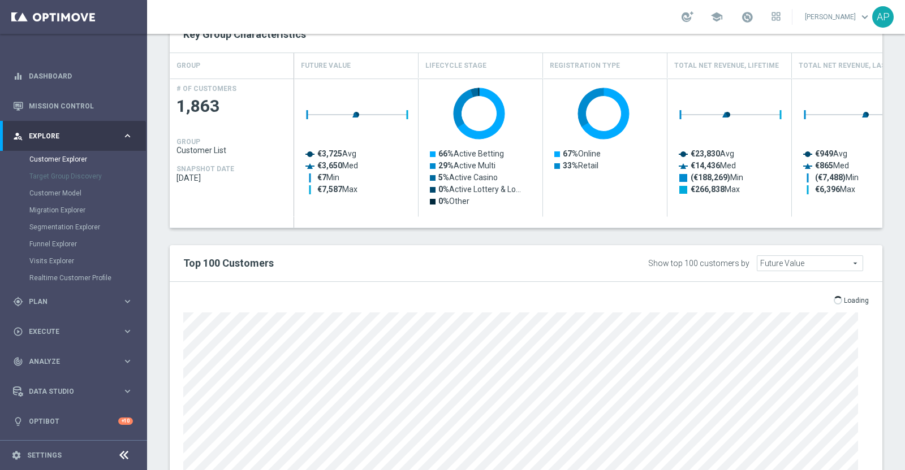
scroll to position [384, 0]
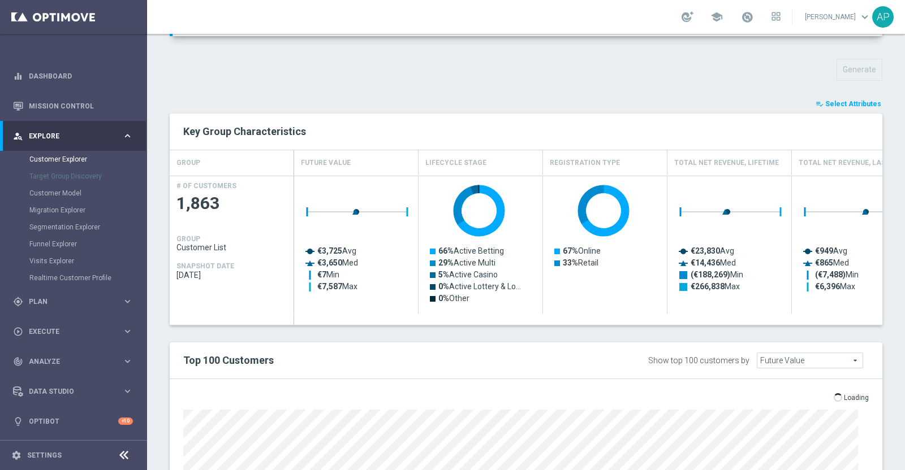
click at [851, 107] on button "playlist_add_check Select Attributes" at bounding box center [848, 104] width 68 height 12
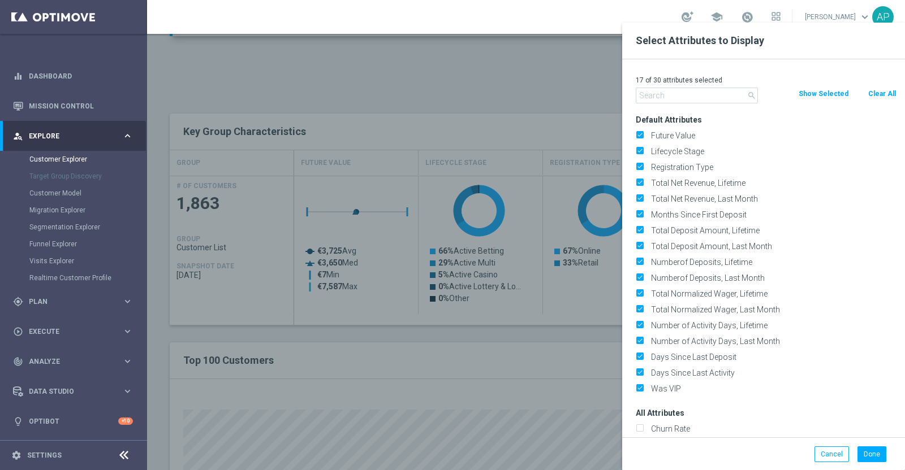
drag, startPoint x: 877, startPoint y: 96, endPoint x: 729, endPoint y: 101, distance: 148.2
click at [877, 97] on button "Clear All" at bounding box center [882, 94] width 30 height 12
checkbox input "false"
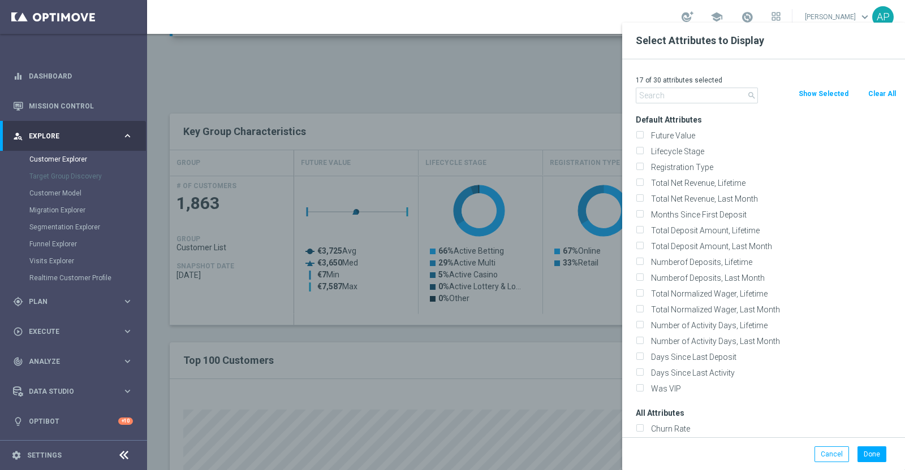
checkbox input "false"
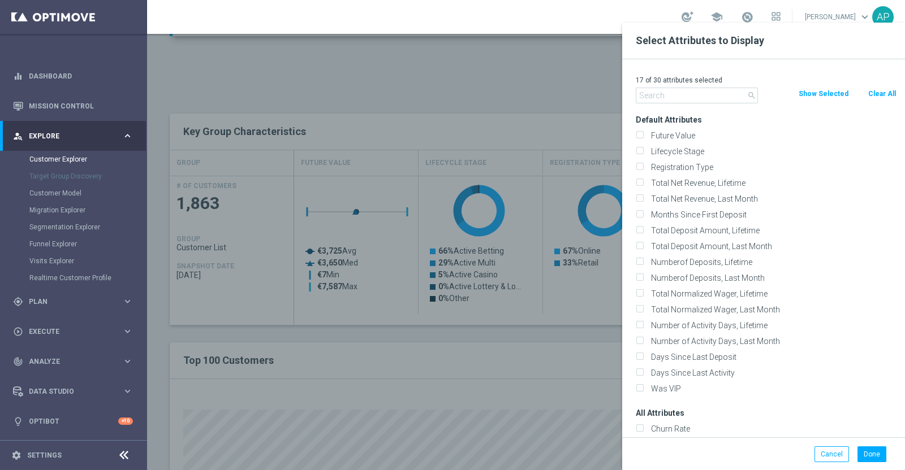
checkbox input "false"
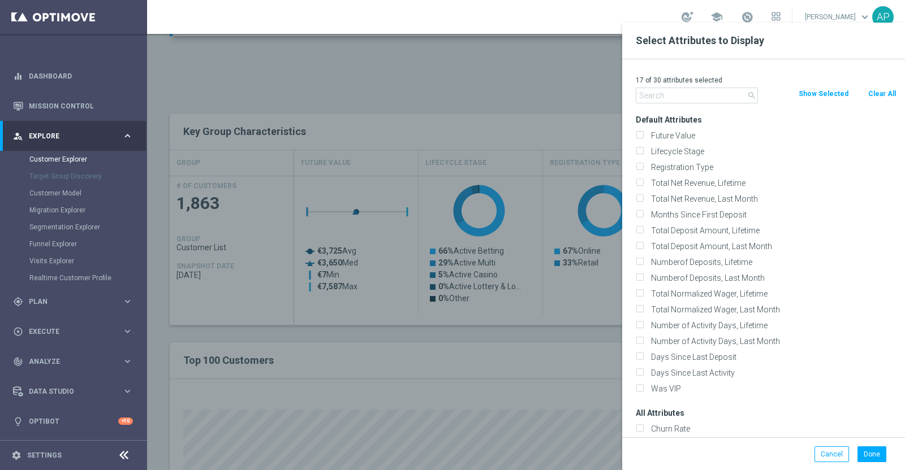
checkbox input "false"
click at [711, 97] on input "text" at bounding box center [696, 96] width 122 height 16
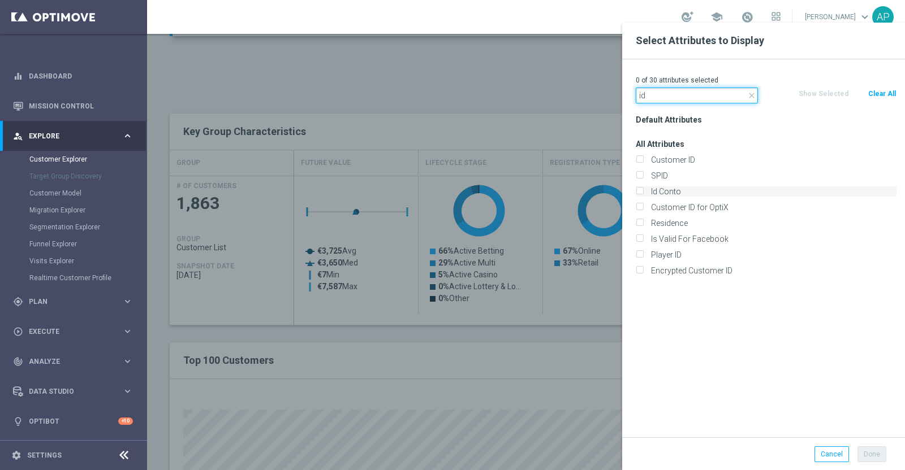
type input "id"
click at [686, 196] on label "Id Conto" at bounding box center [771, 192] width 249 height 10
click at [643, 196] on input "Id Conto" at bounding box center [638, 192] width 7 height 7
checkbox input "true"
click at [870, 460] on button "Done" at bounding box center [871, 455] width 29 height 16
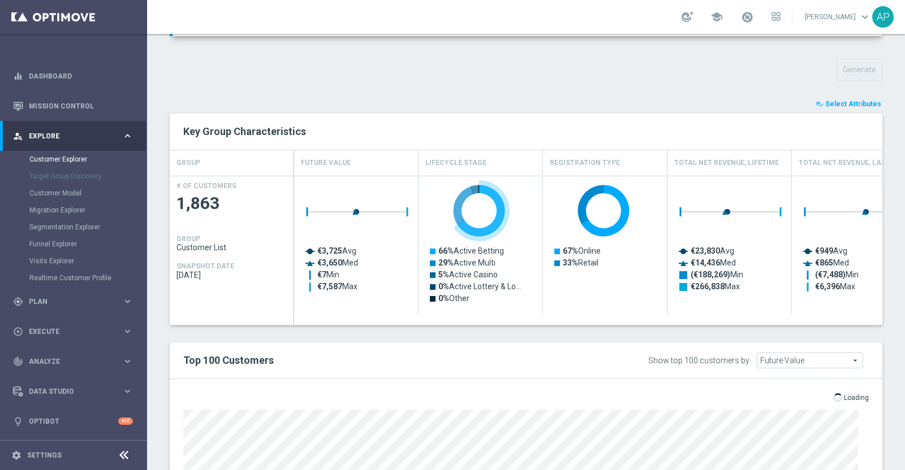
scroll to position [596, 0]
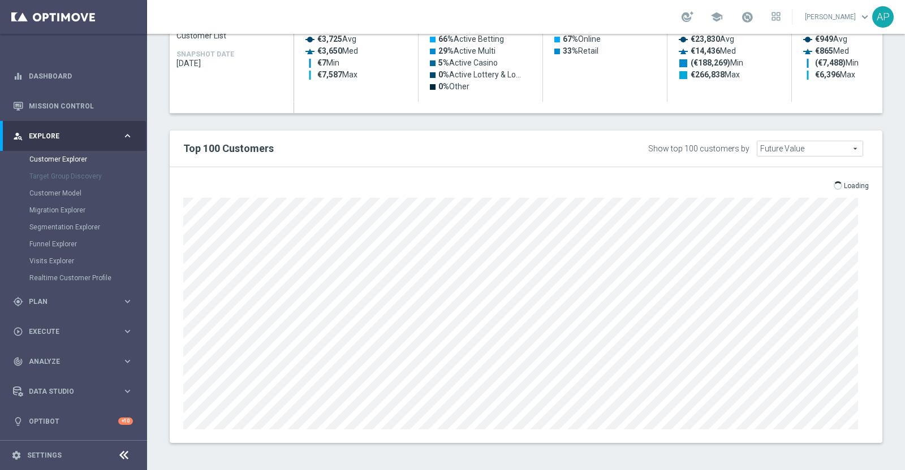
type input "Search"
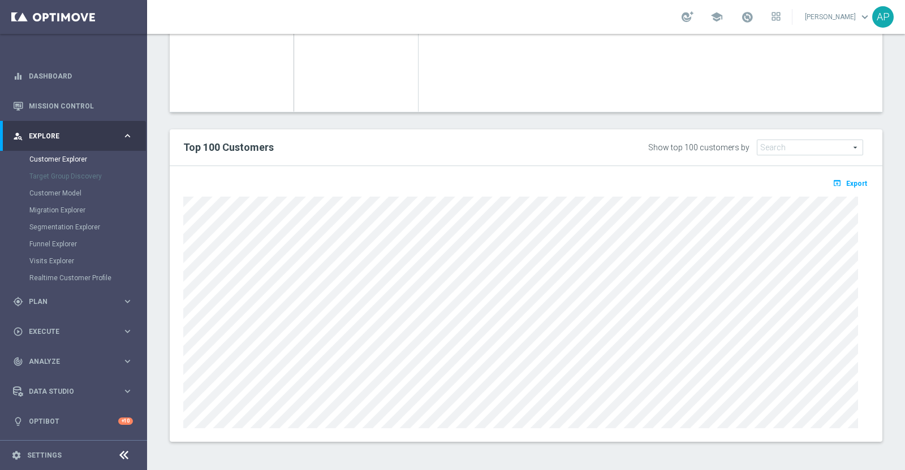
scroll to position [486, 0]
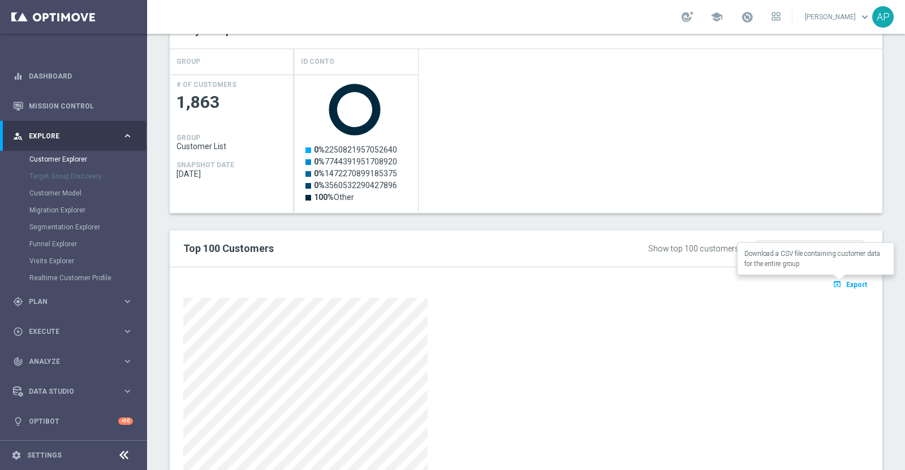
click at [848, 283] on span "Export" at bounding box center [856, 285] width 21 height 8
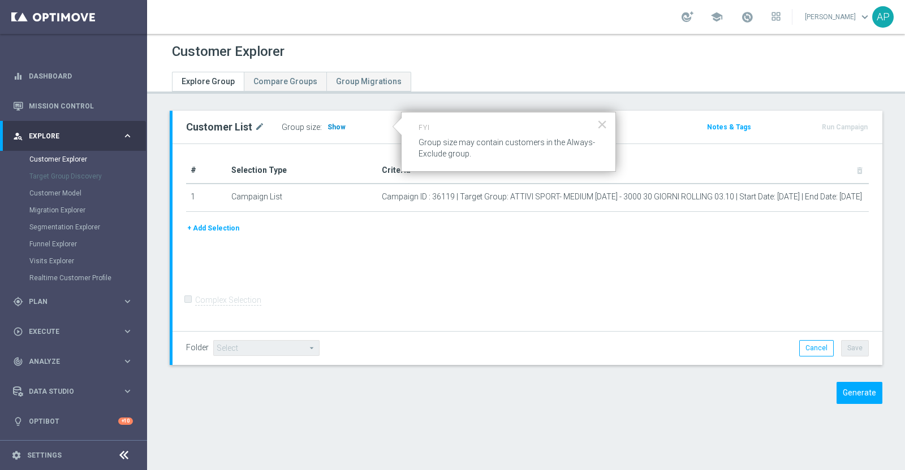
click at [335, 130] on span "Show" at bounding box center [336, 127] width 18 height 8
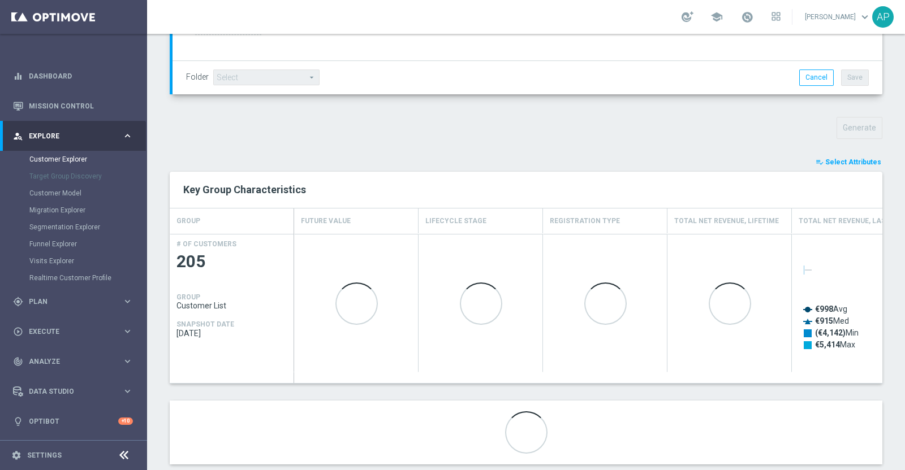
scroll to position [348, 0]
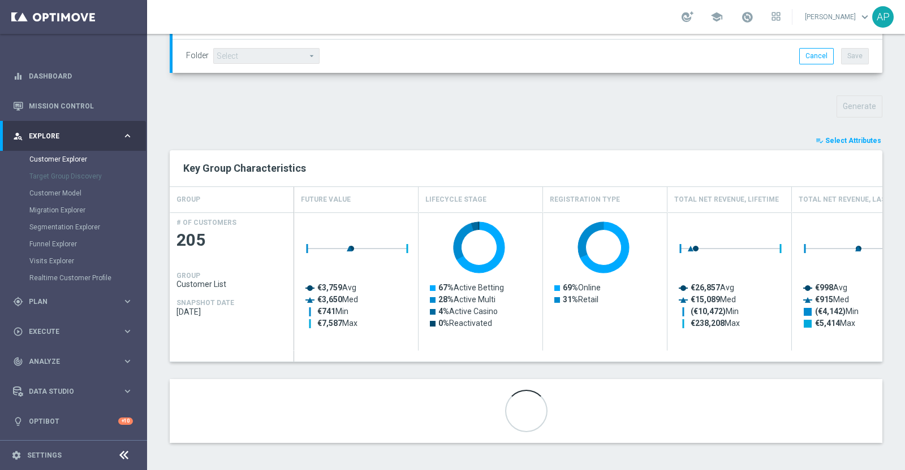
click at [837, 140] on span "Select Attributes" at bounding box center [853, 141] width 56 height 8
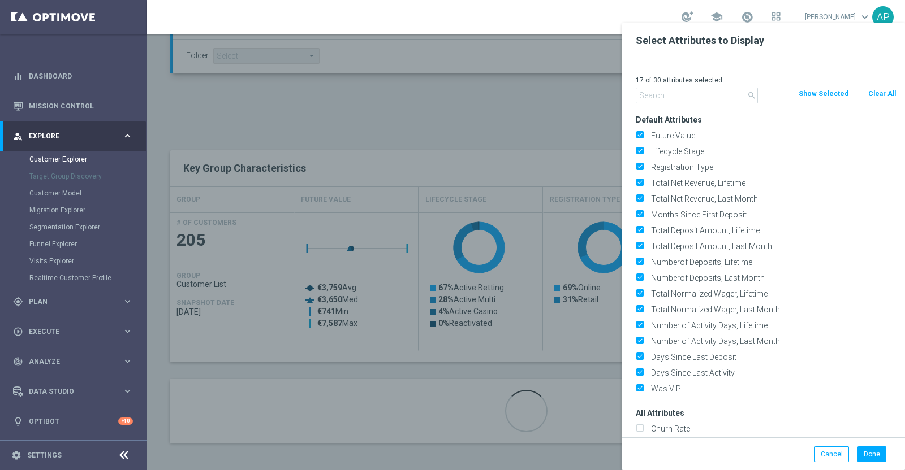
click at [879, 95] on button "Clear All" at bounding box center [882, 94] width 30 height 12
checkbox input "false"
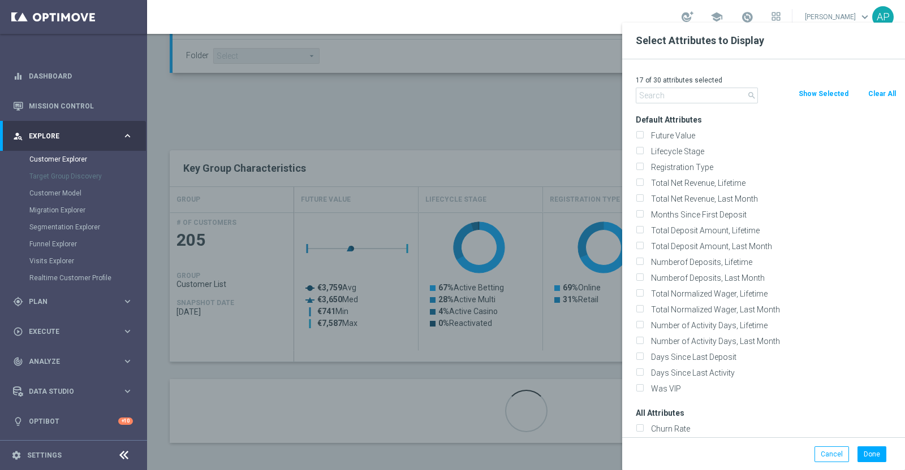
checkbox input "false"
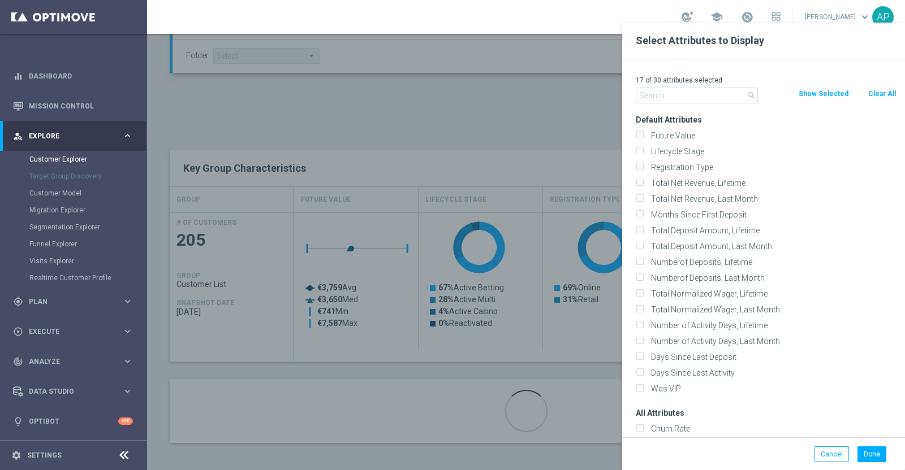
checkbox input "false"
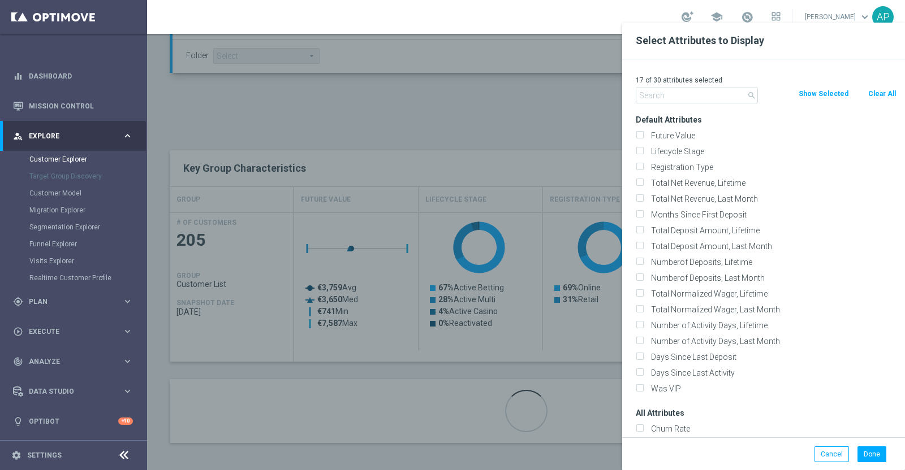
checkbox input "false"
click at [684, 110] on div "0 of 30 attributes selected search Clear All Show Selected Default Attributes F…" at bounding box center [763, 248] width 283 height 378
click at [685, 103] on div "0 of 30 attributes selected search Clear All Show Selected Default Attributes F…" at bounding box center [763, 248] width 283 height 378
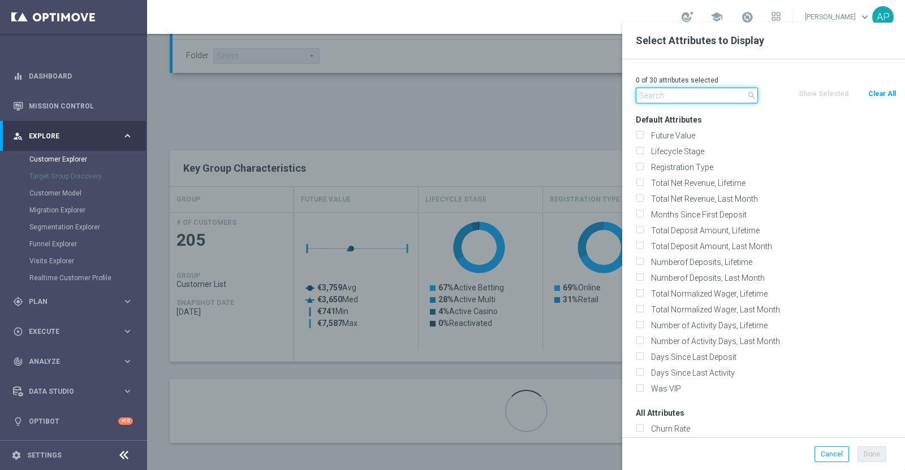
click at [684, 97] on input "text" at bounding box center [696, 96] width 122 height 16
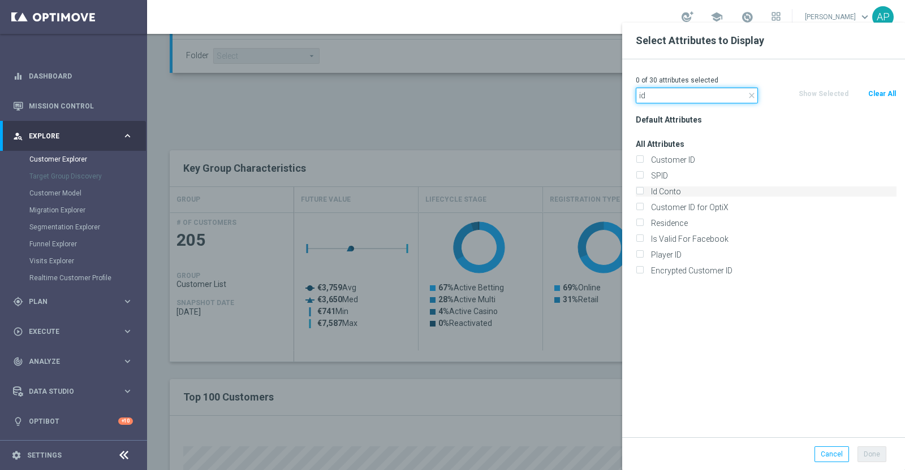
type input "id"
click at [678, 189] on label "Id Conto" at bounding box center [771, 192] width 249 height 10
click at [643, 189] on input "Id Conto" at bounding box center [638, 192] width 7 height 7
checkbox input "true"
click at [879, 459] on button "Done" at bounding box center [871, 455] width 29 height 16
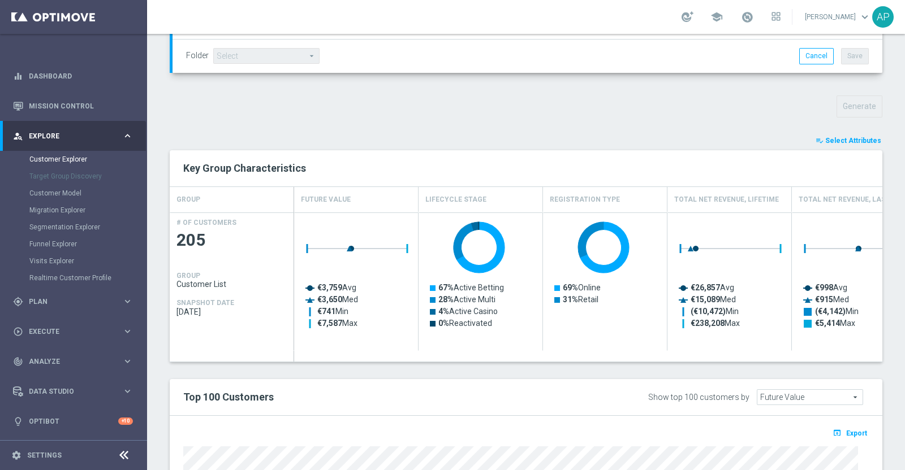
type input "Search"
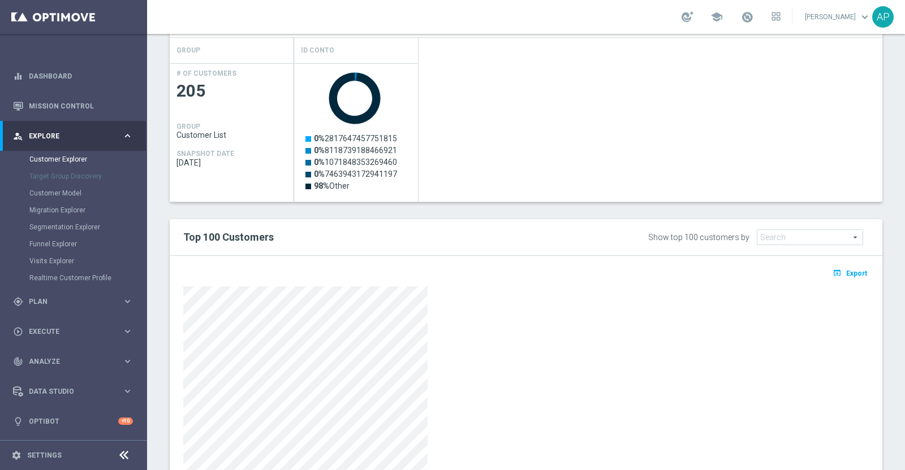
scroll to position [559, 0]
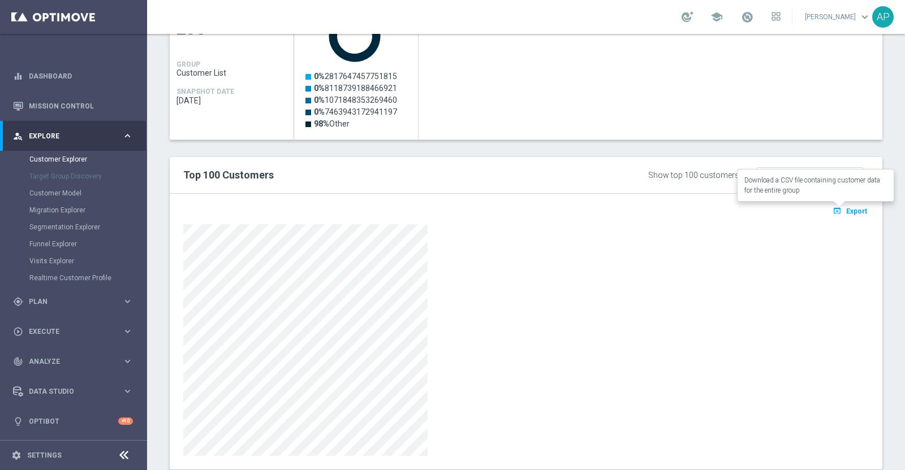
click at [846, 207] on span "Export" at bounding box center [856, 211] width 21 height 8
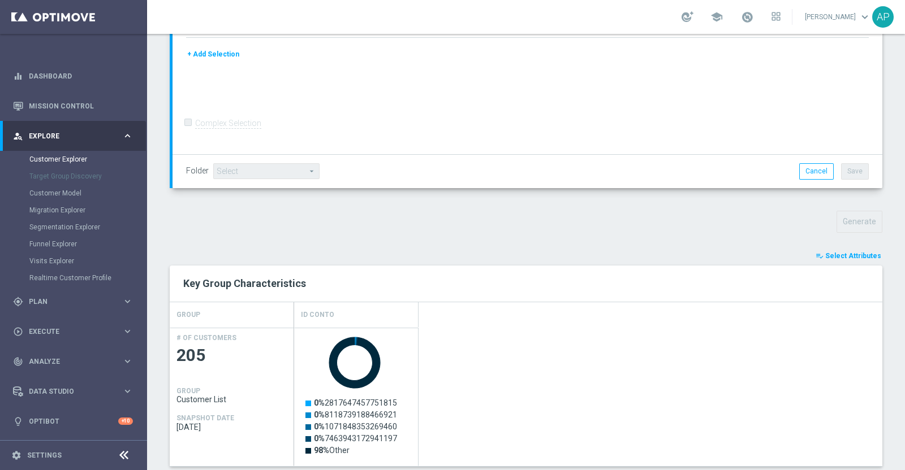
scroll to position [232, 0]
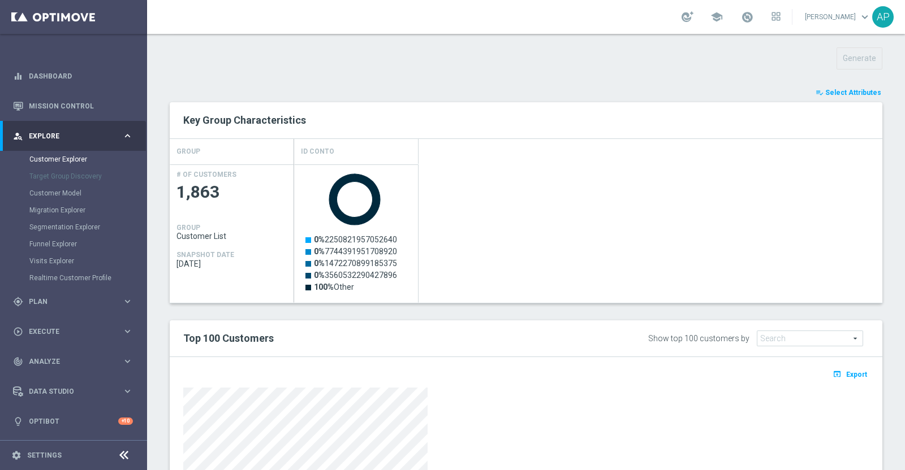
scroll to position [345, 0]
